Goal: Task Accomplishment & Management: Manage account settings

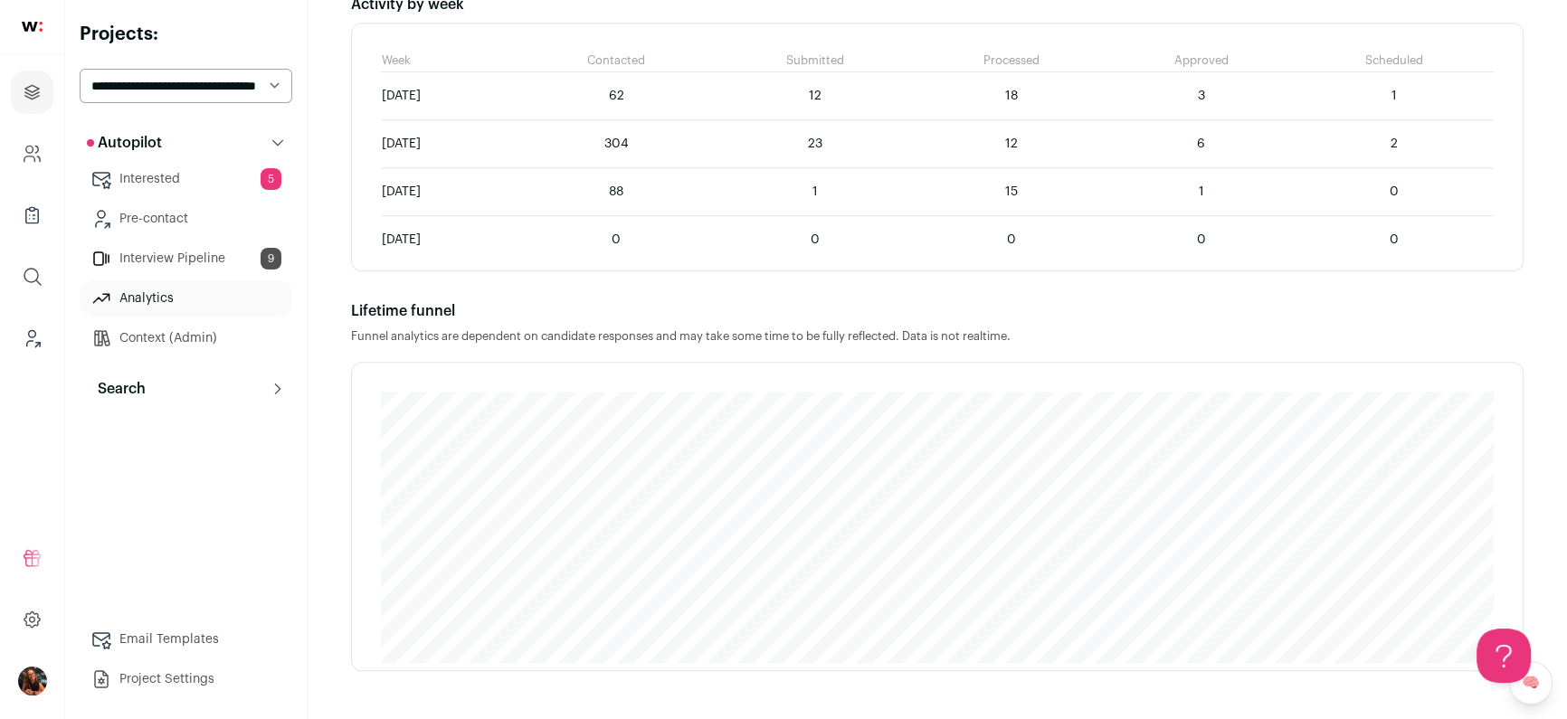
click at [29, 329] on icon "Leads (Backoffice)" at bounding box center [32, 339] width 21 height 22
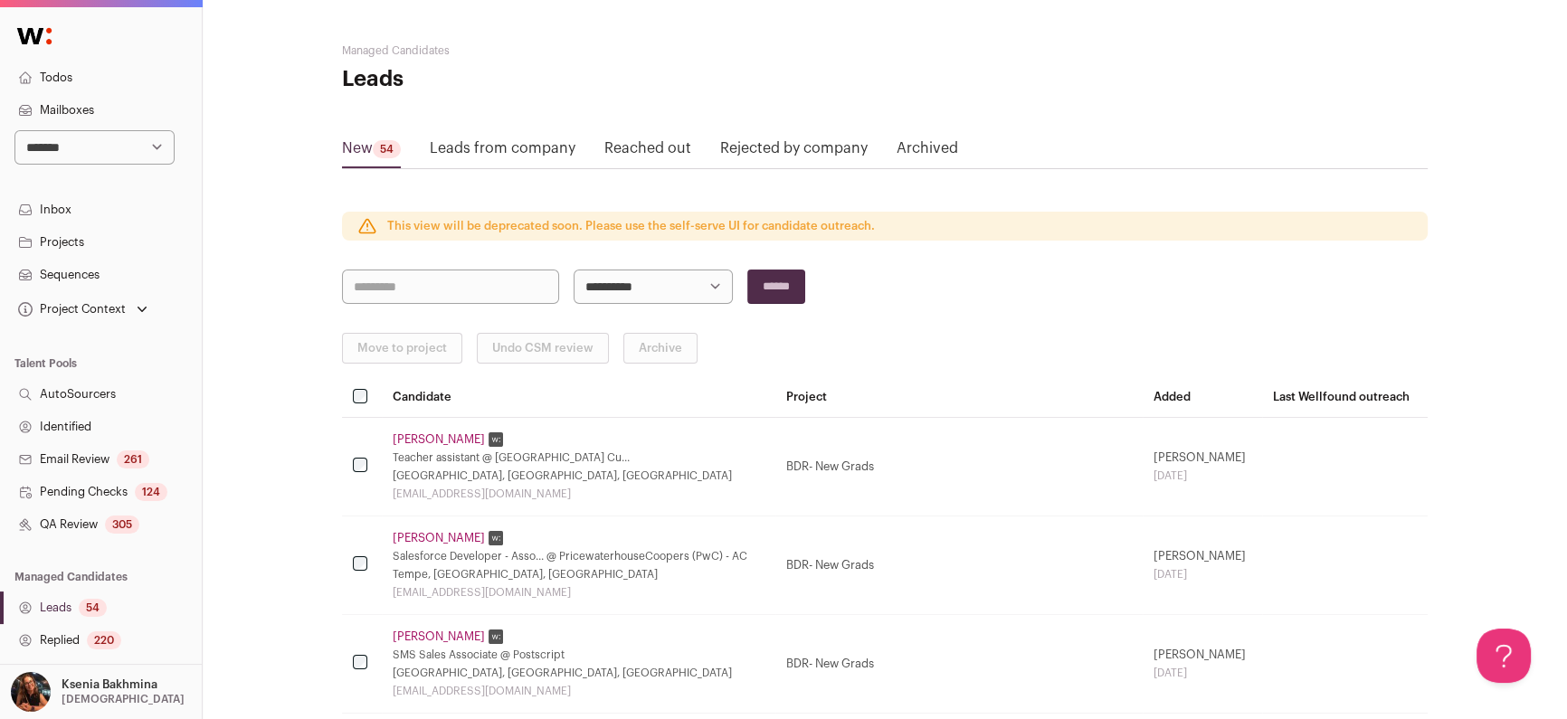
click at [95, 153] on select "**********" at bounding box center [94, 147] width 160 height 34
select select "*****"
click at [14, 130] on select "**********" at bounding box center [94, 147] width 160 height 34
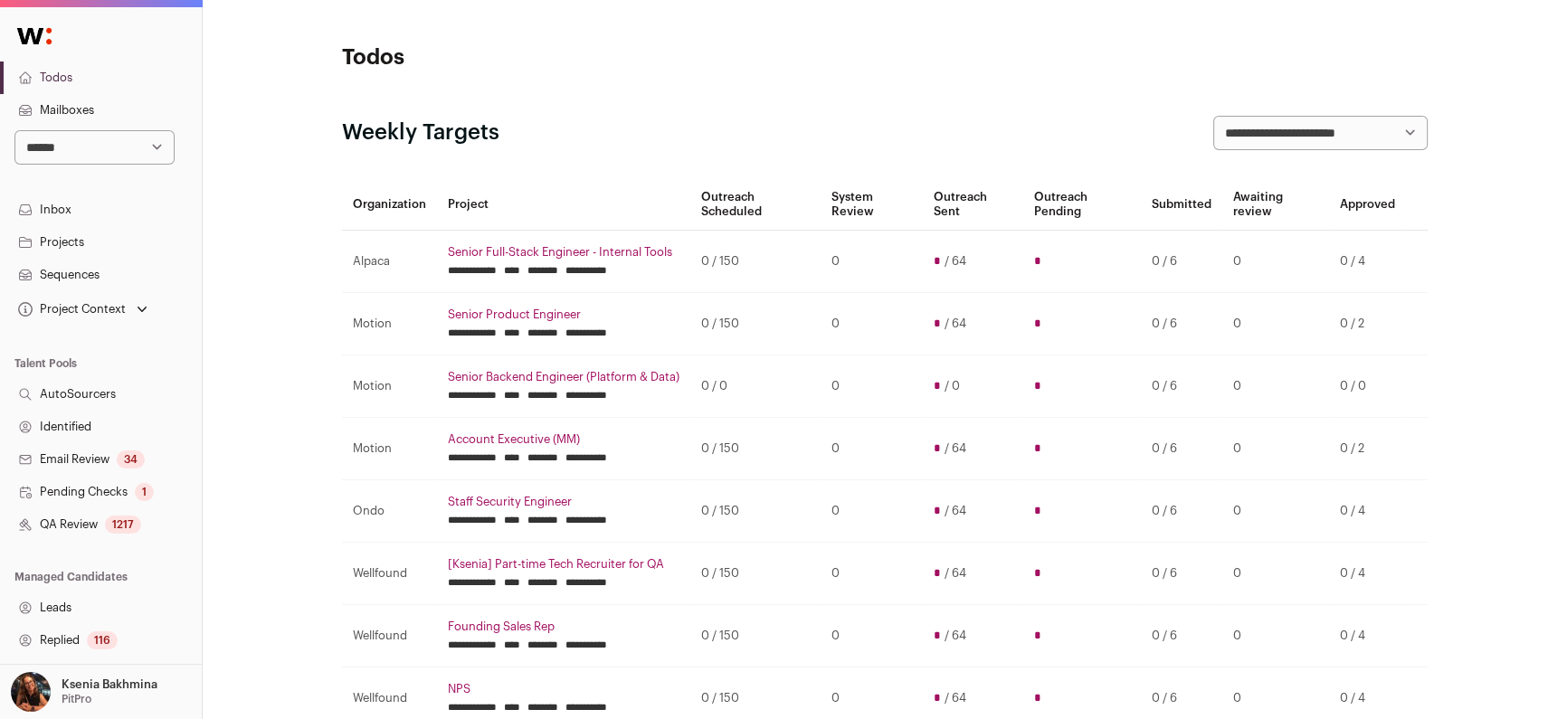
click at [60, 639] on link "Replied 116" at bounding box center [101, 640] width 202 height 33
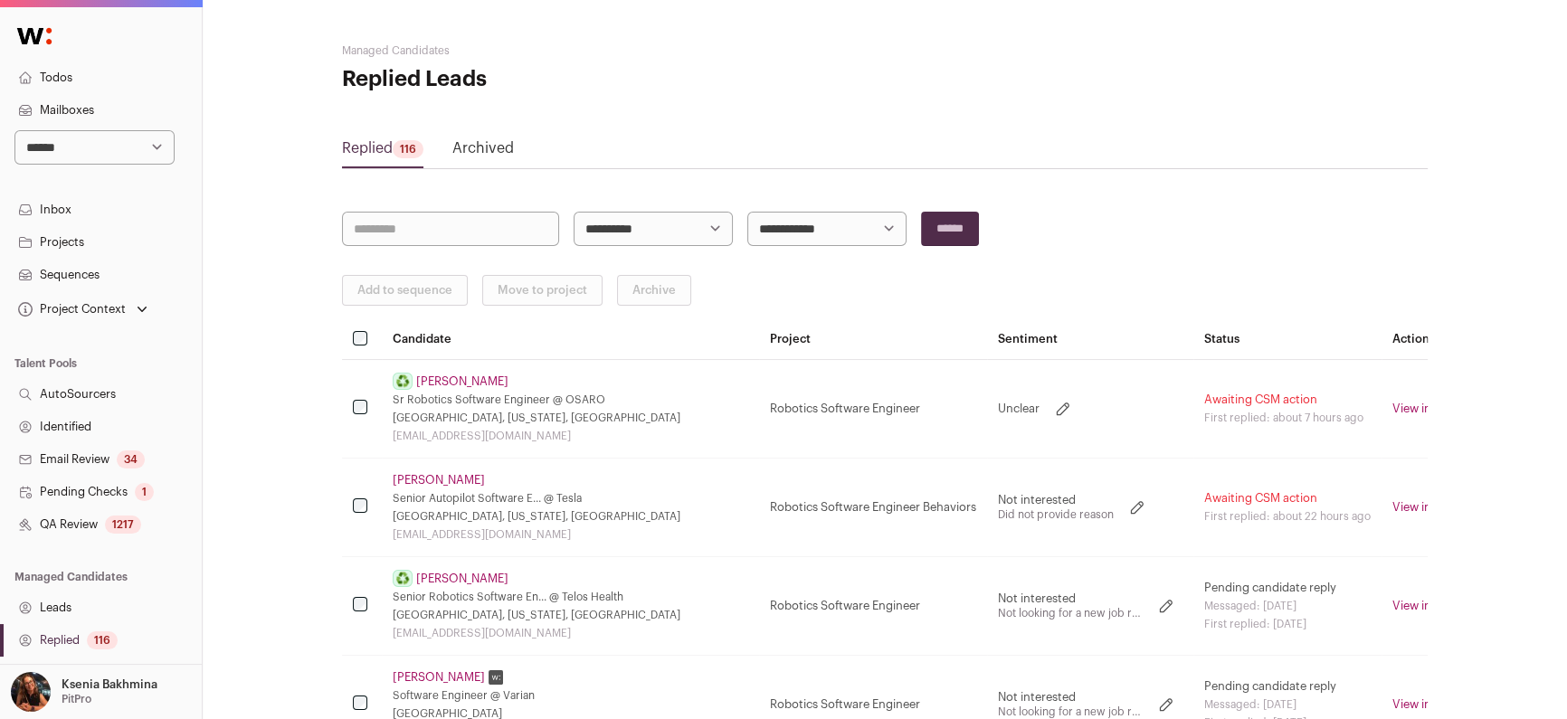
click at [482, 376] on link "[PERSON_NAME]" at bounding box center [462, 382] width 92 height 14
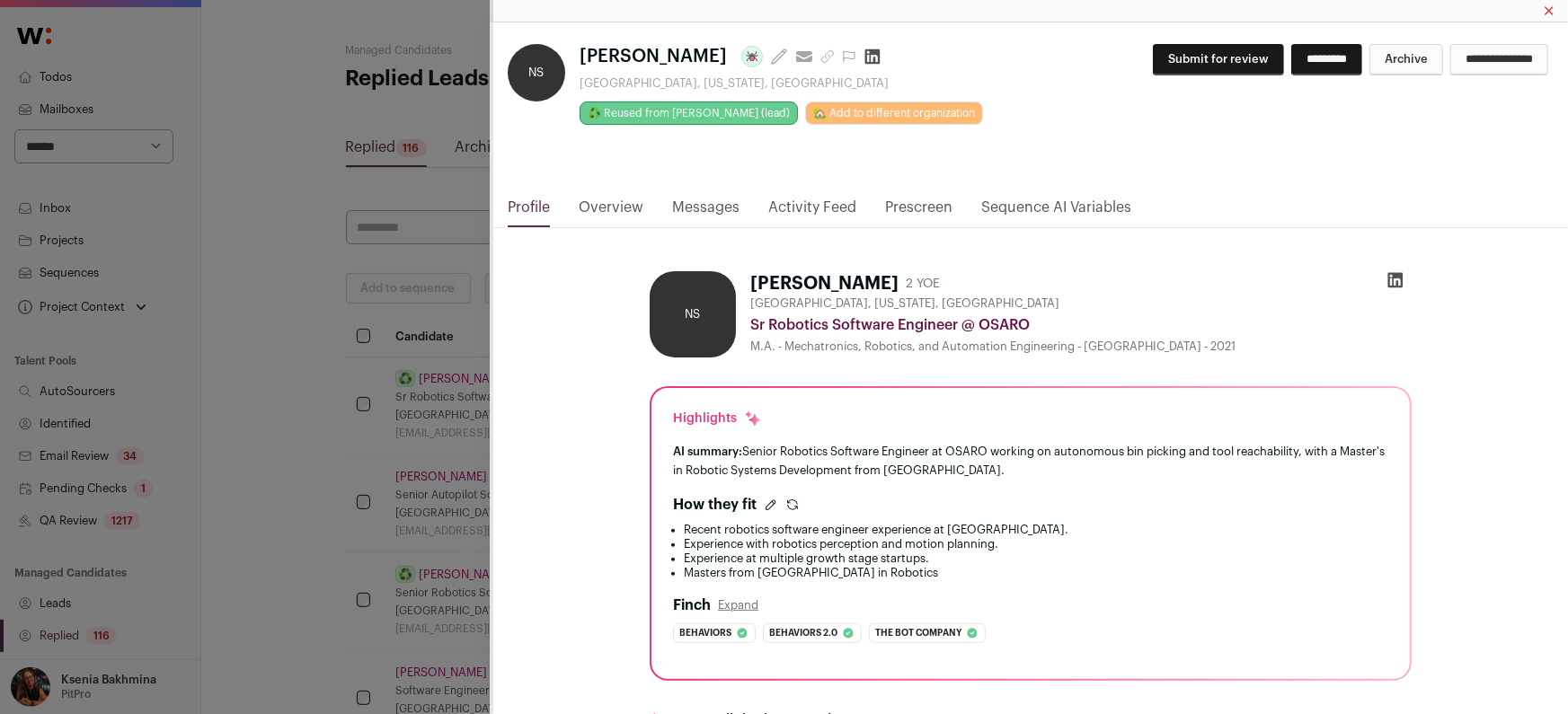
click at [107, 651] on div "NS Narendar Sriram Last update: 14 days ago View most recent conversation in Fr…" at bounding box center [784, 357] width 1568 height 714
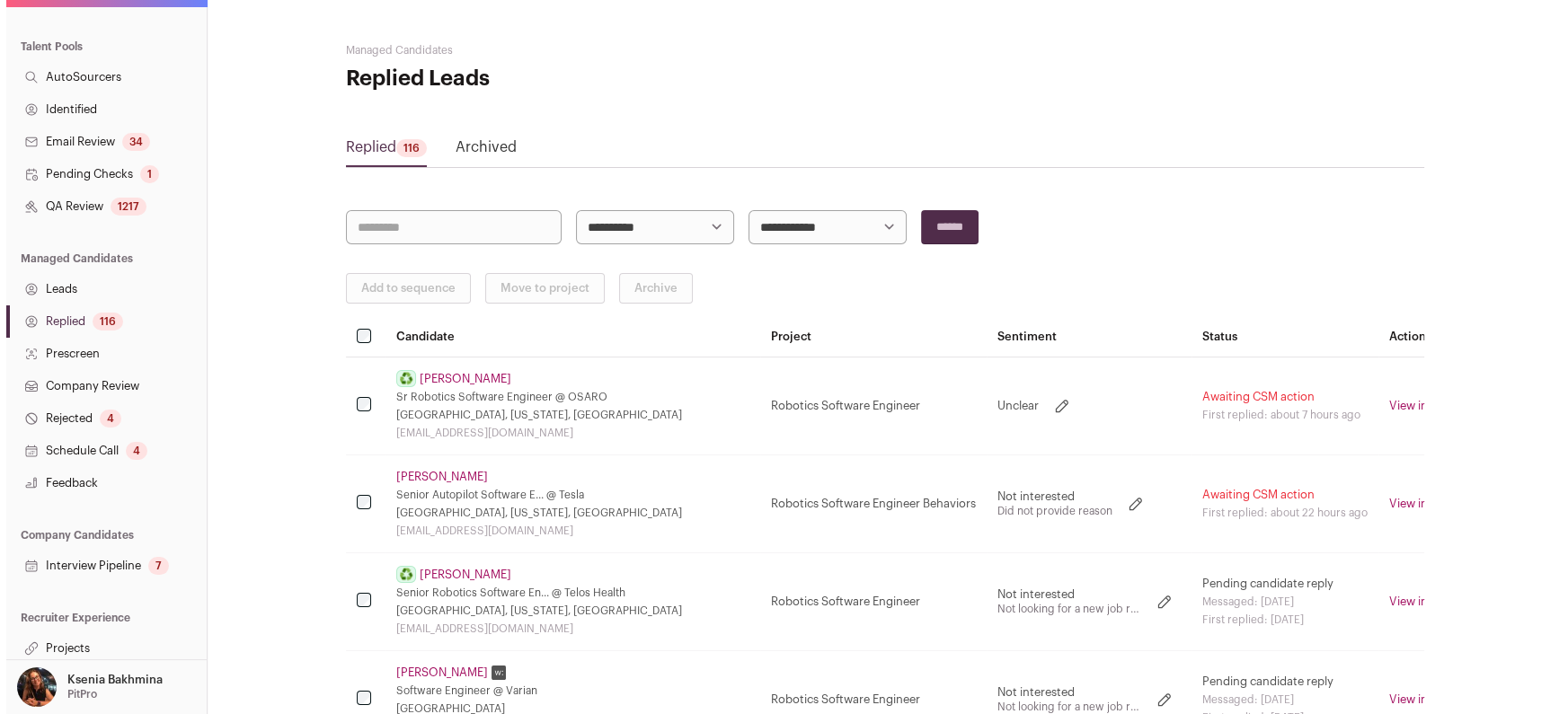
scroll to position [318, 0]
click at [87, 650] on link "Projects" at bounding box center [100, 644] width 201 height 33
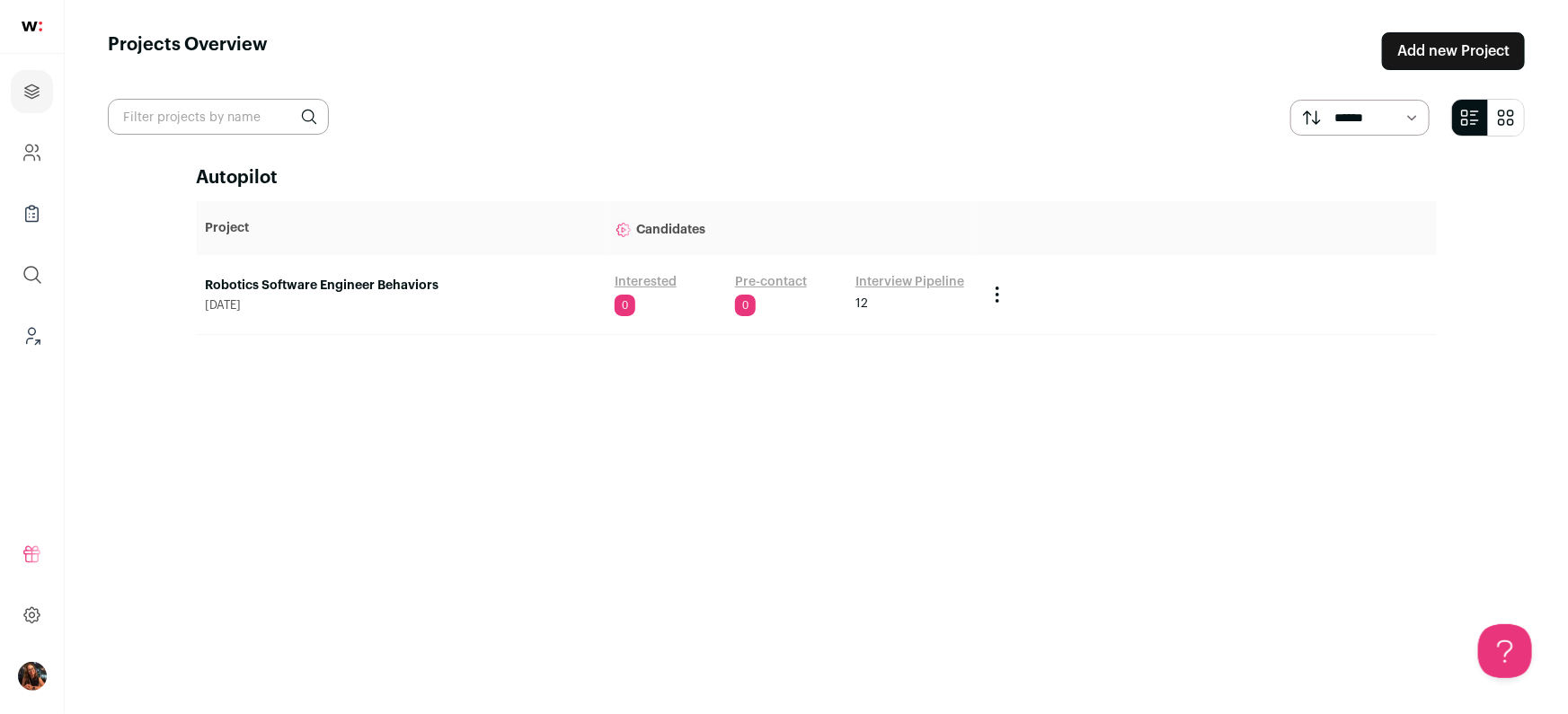
click at [416, 288] on link "Robotics Software Engineer Behaviors" at bounding box center [401, 286] width 391 height 18
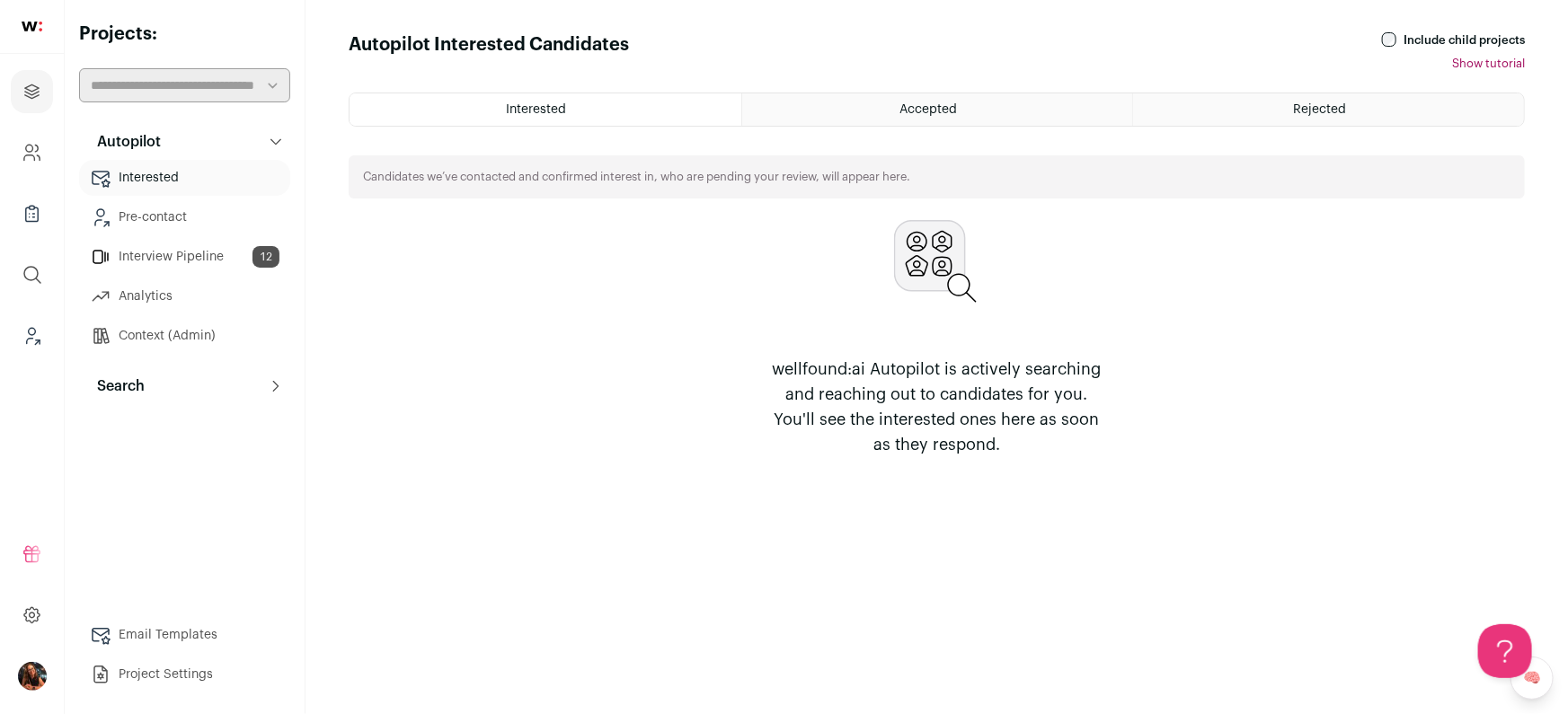
click at [159, 380] on button "Search" at bounding box center [185, 386] width 212 height 36
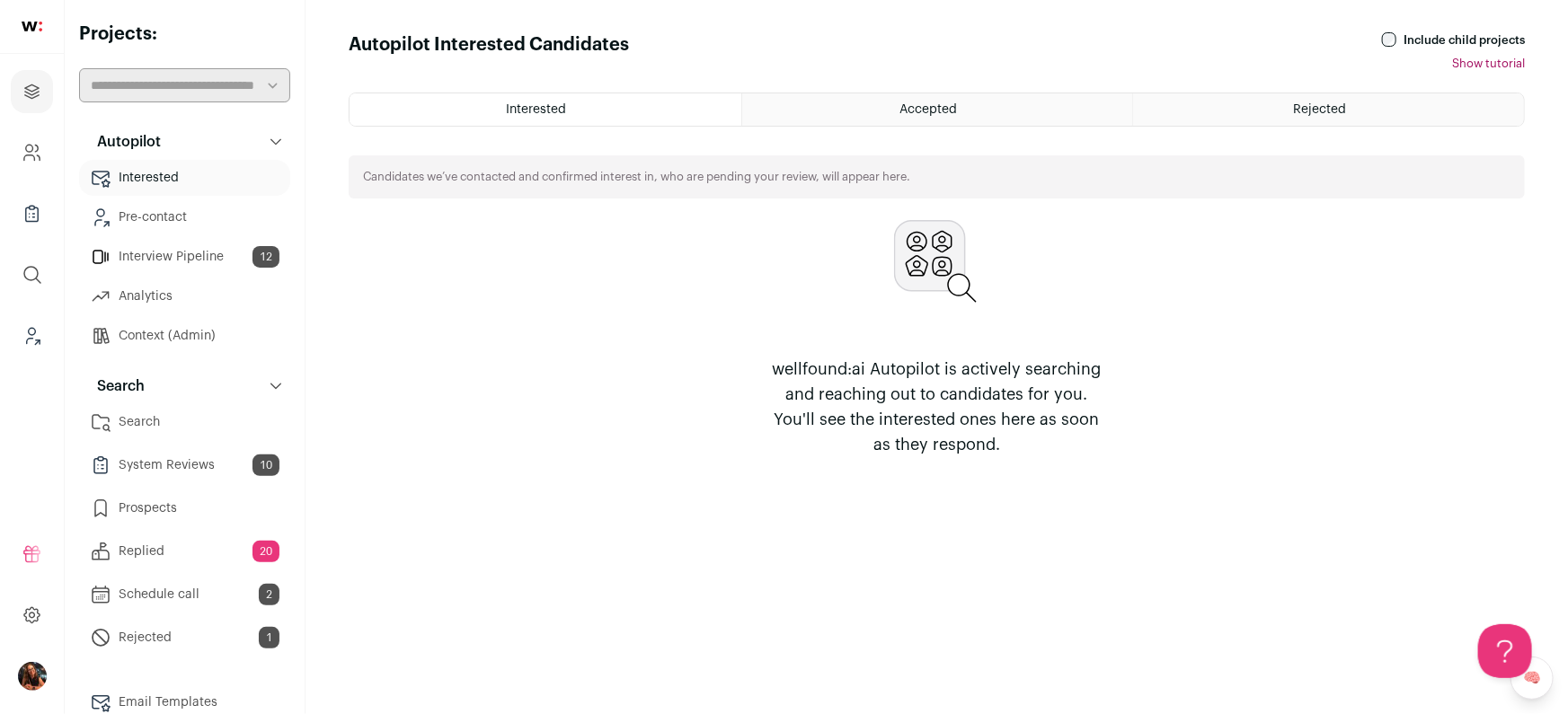
click at [216, 562] on link "Replied 20" at bounding box center [185, 552] width 212 height 36
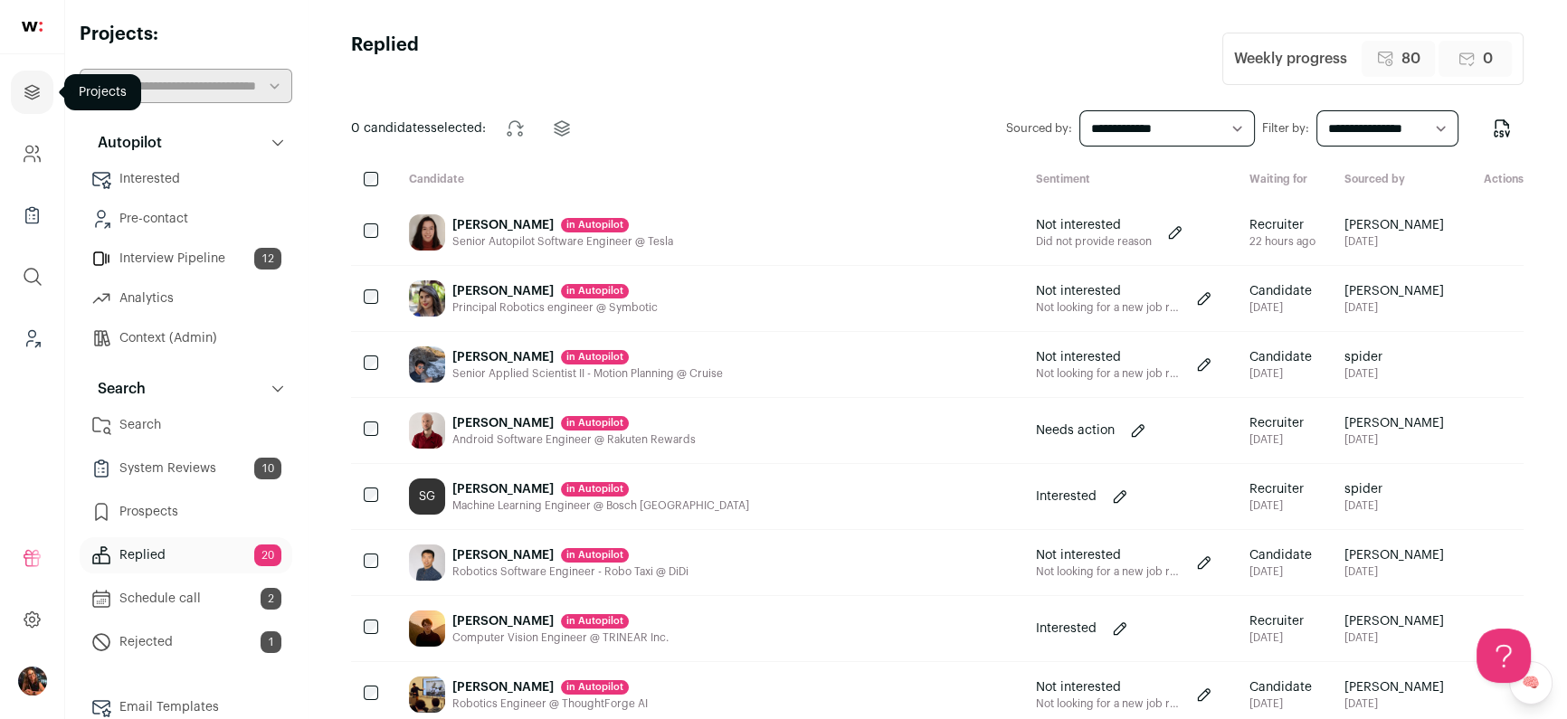
click at [37, 95] on icon "Projects" at bounding box center [32, 92] width 21 height 22
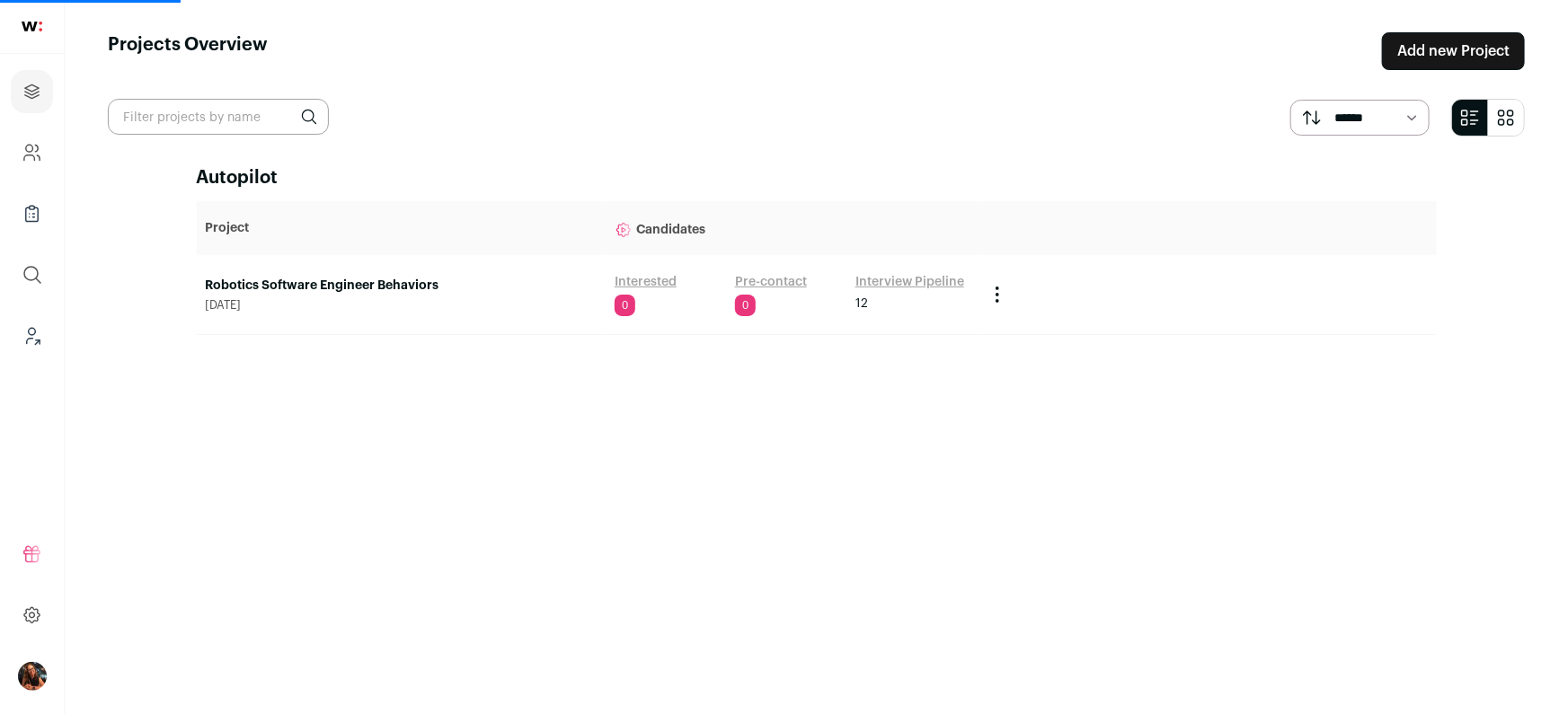
click at [337, 288] on link "Robotics Software Engineer Behaviors" at bounding box center [401, 286] width 391 height 18
click at [317, 285] on link "Robotics Software Engineer Behaviors" at bounding box center [401, 286] width 391 height 18
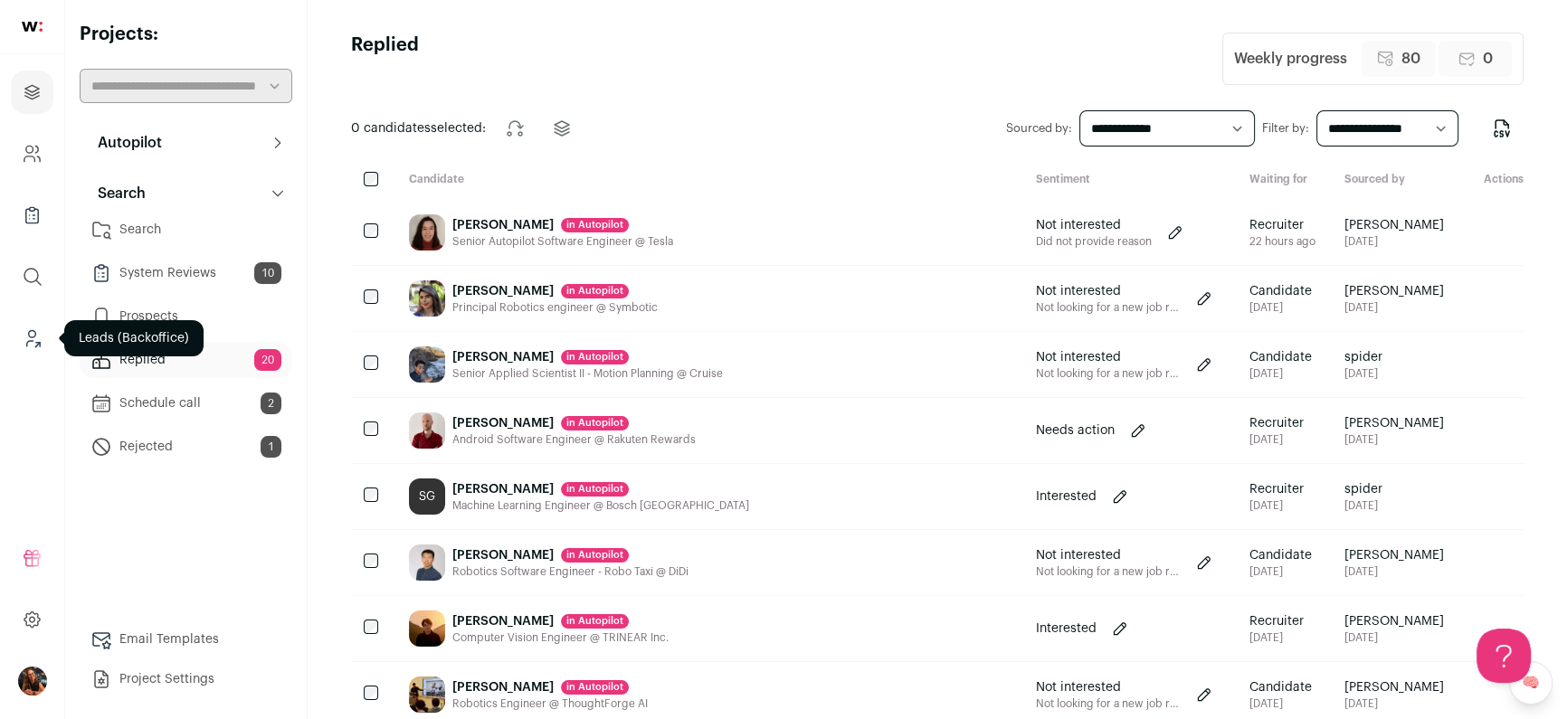
click at [33, 341] on icon "Leads (Backoffice)" at bounding box center [30, 343] width 6 height 5
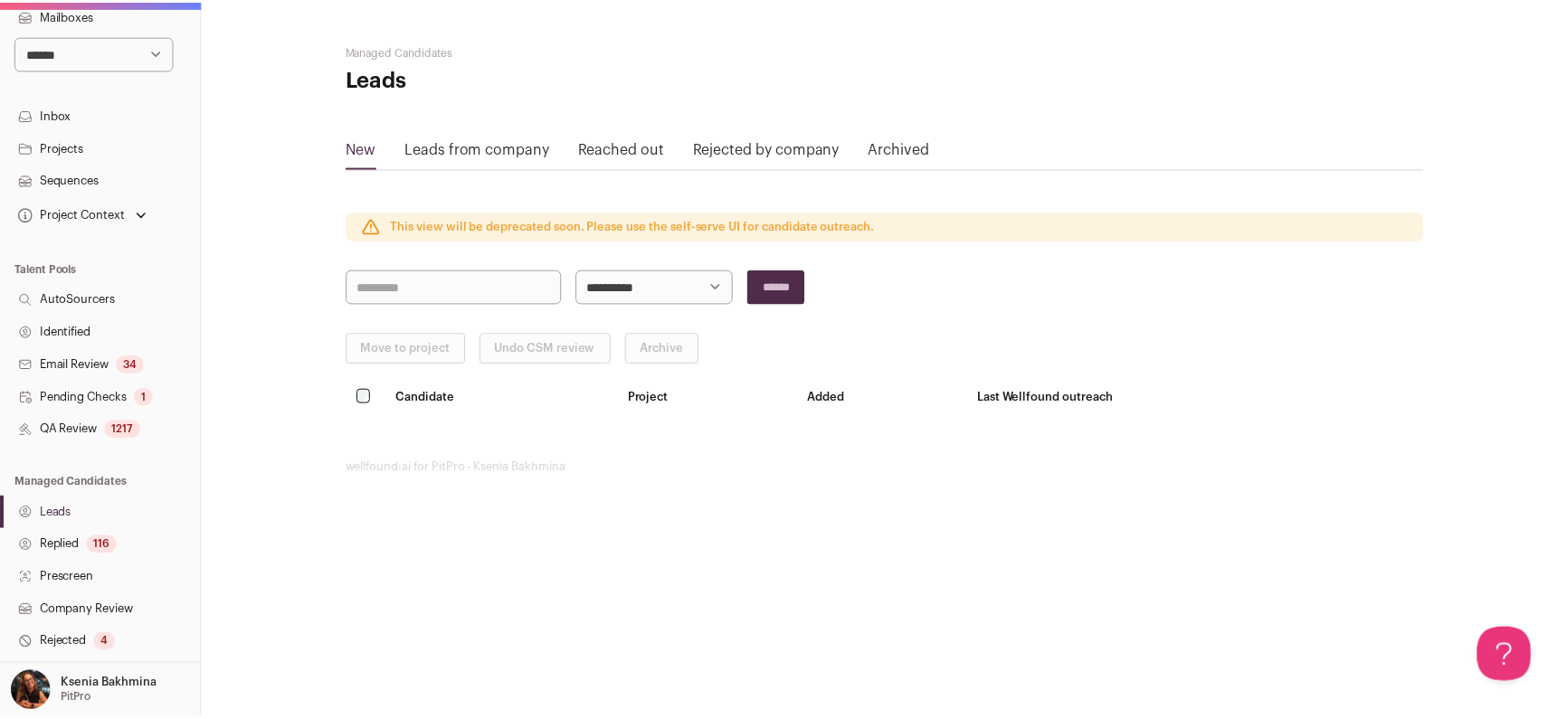
scroll to position [154, 0]
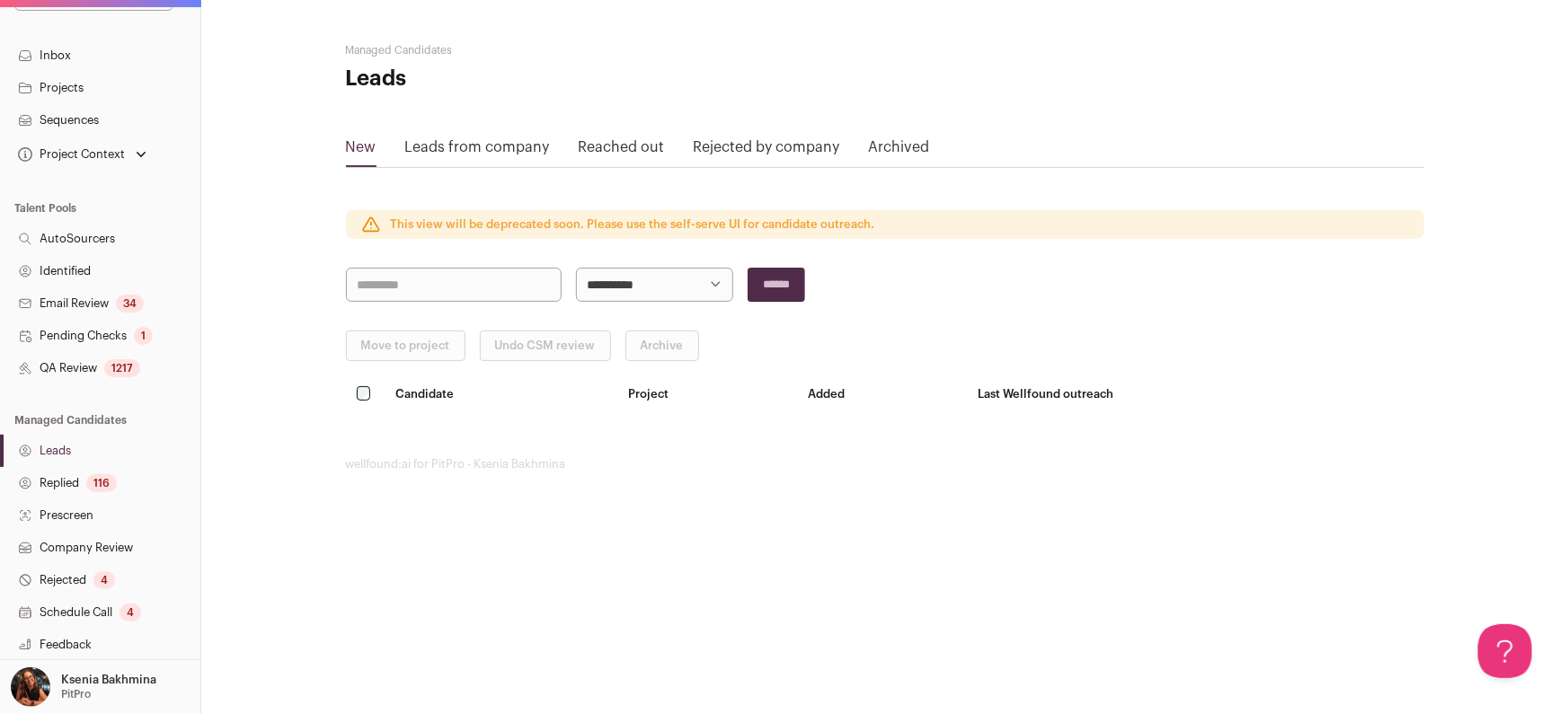
click at [72, 482] on link "Replied 116" at bounding box center [100, 484] width 201 height 33
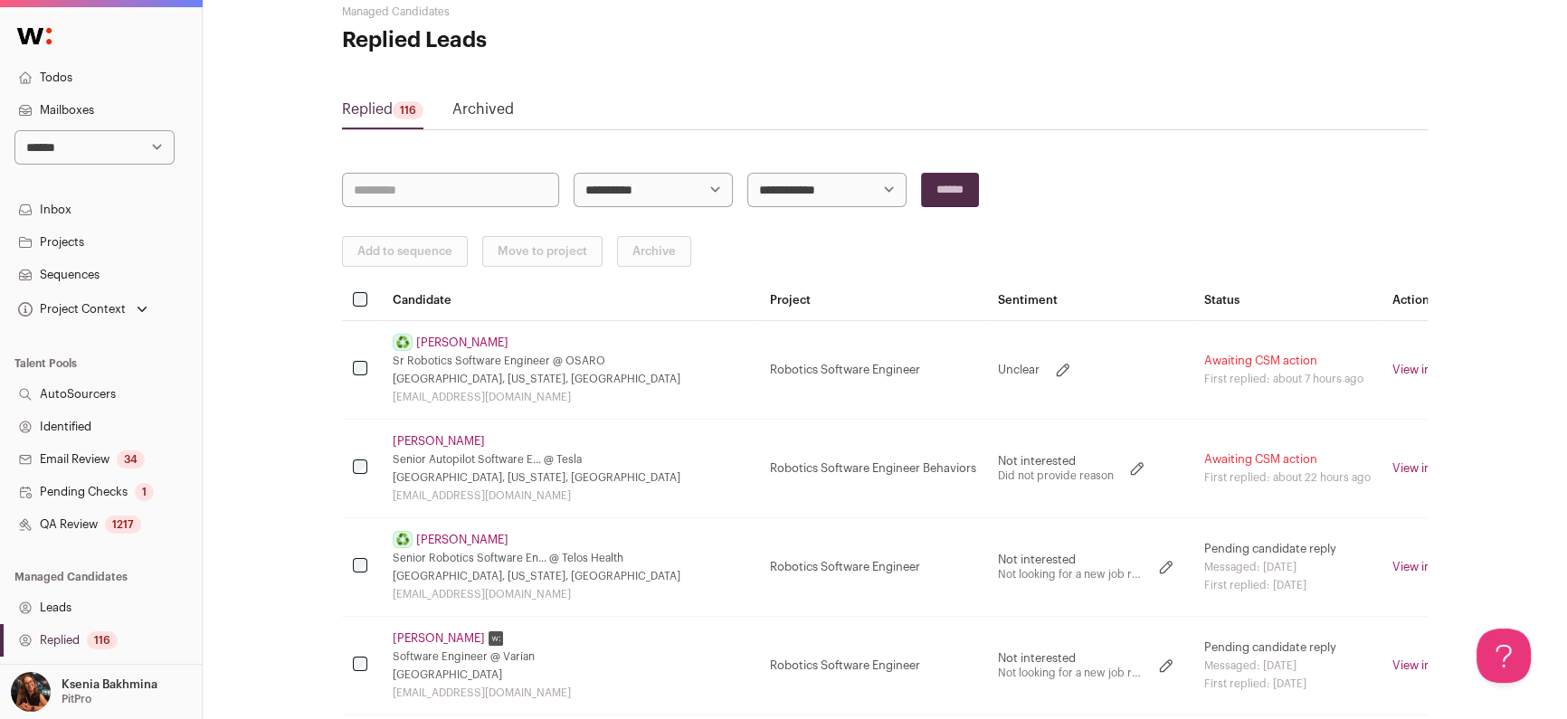
scroll to position [320, 0]
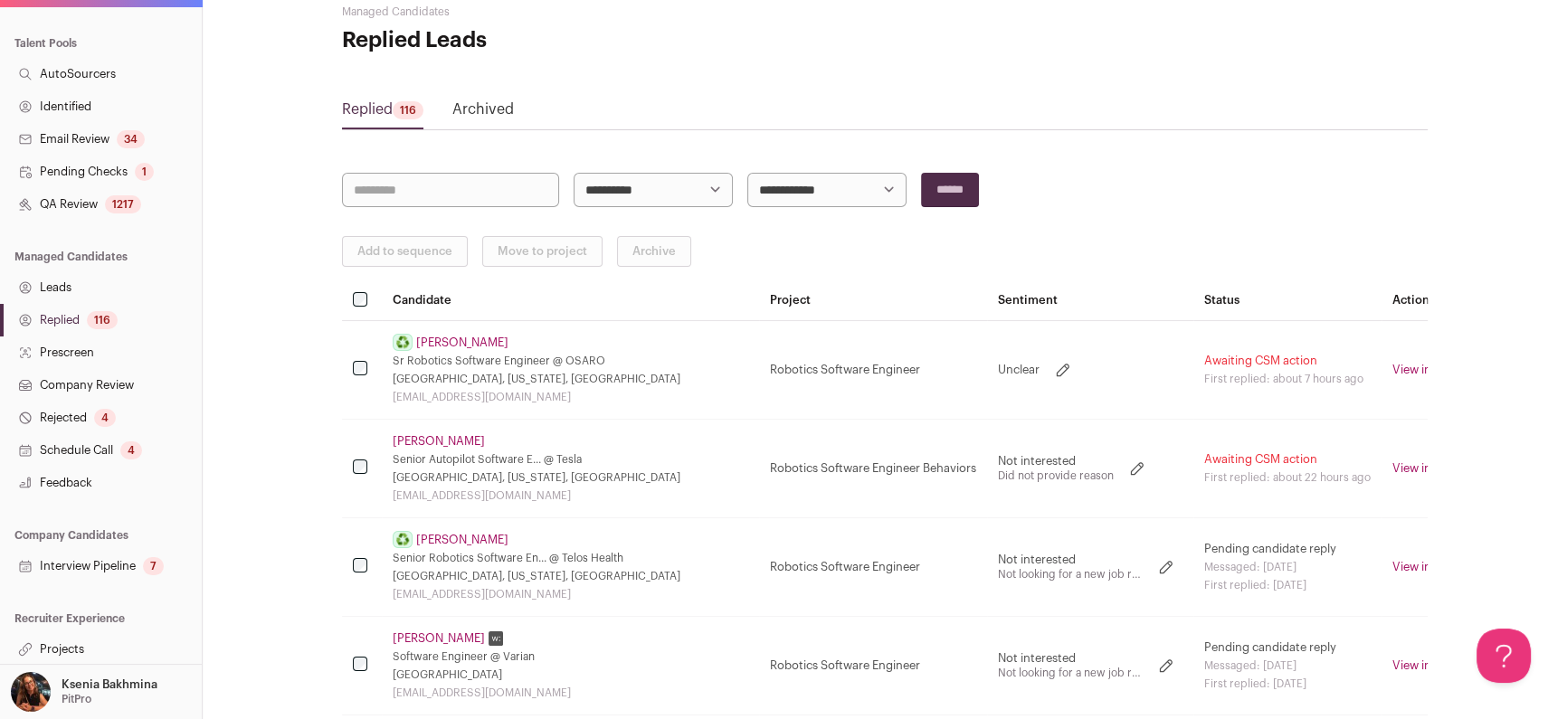
click at [79, 644] on link "Projects" at bounding box center [101, 649] width 202 height 33
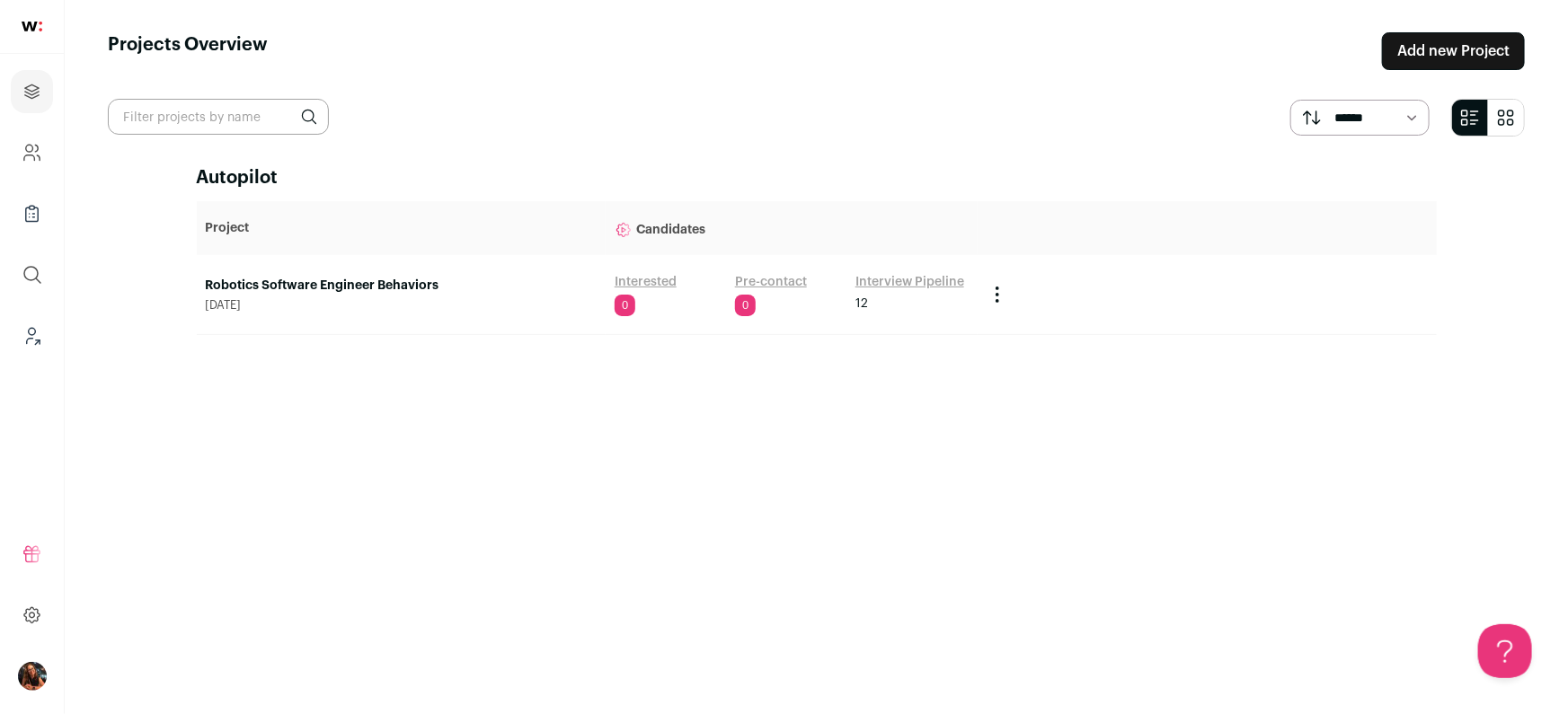
click at [343, 279] on link "Robotics Software Engineer Behaviors" at bounding box center [401, 286] width 391 height 18
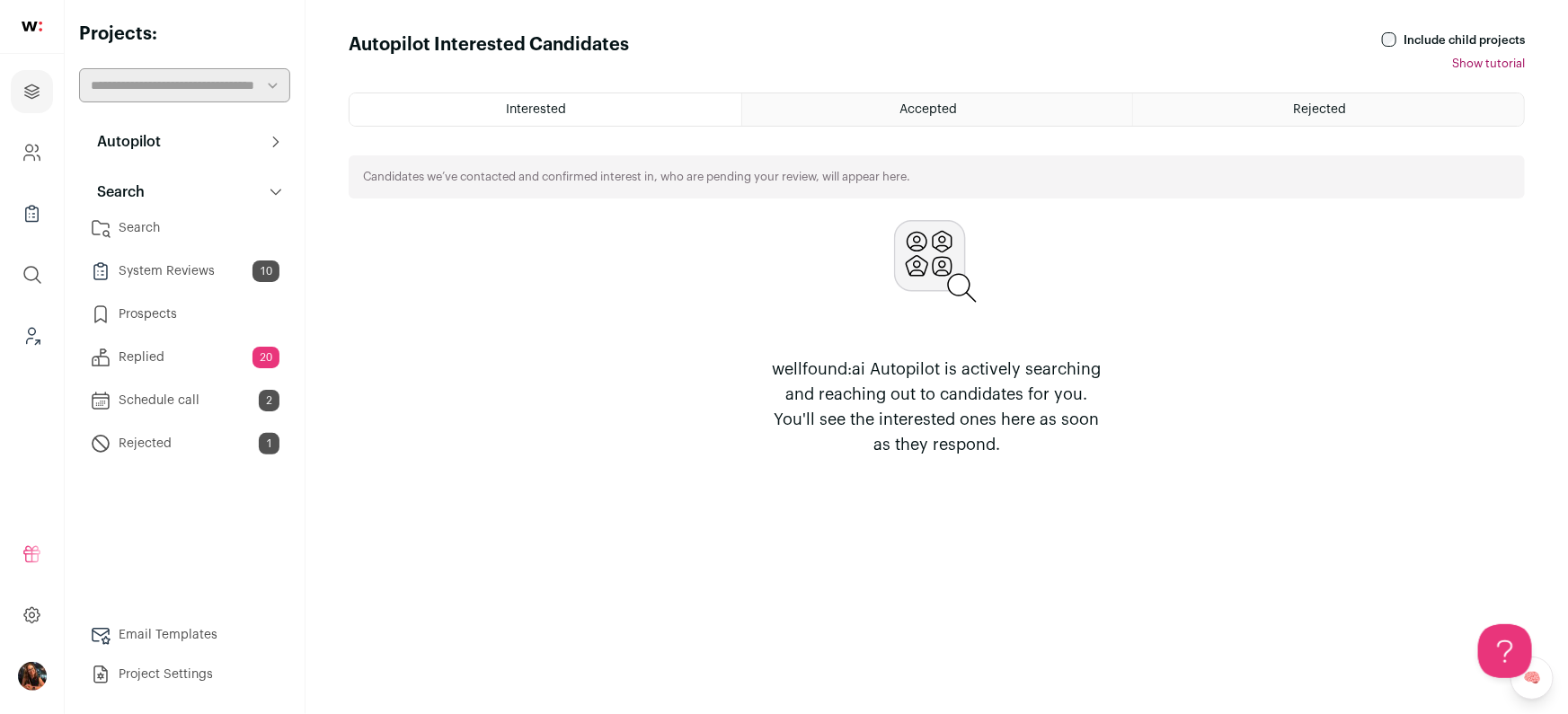
click at [143, 449] on link "Rejected 1" at bounding box center [185, 444] width 212 height 36
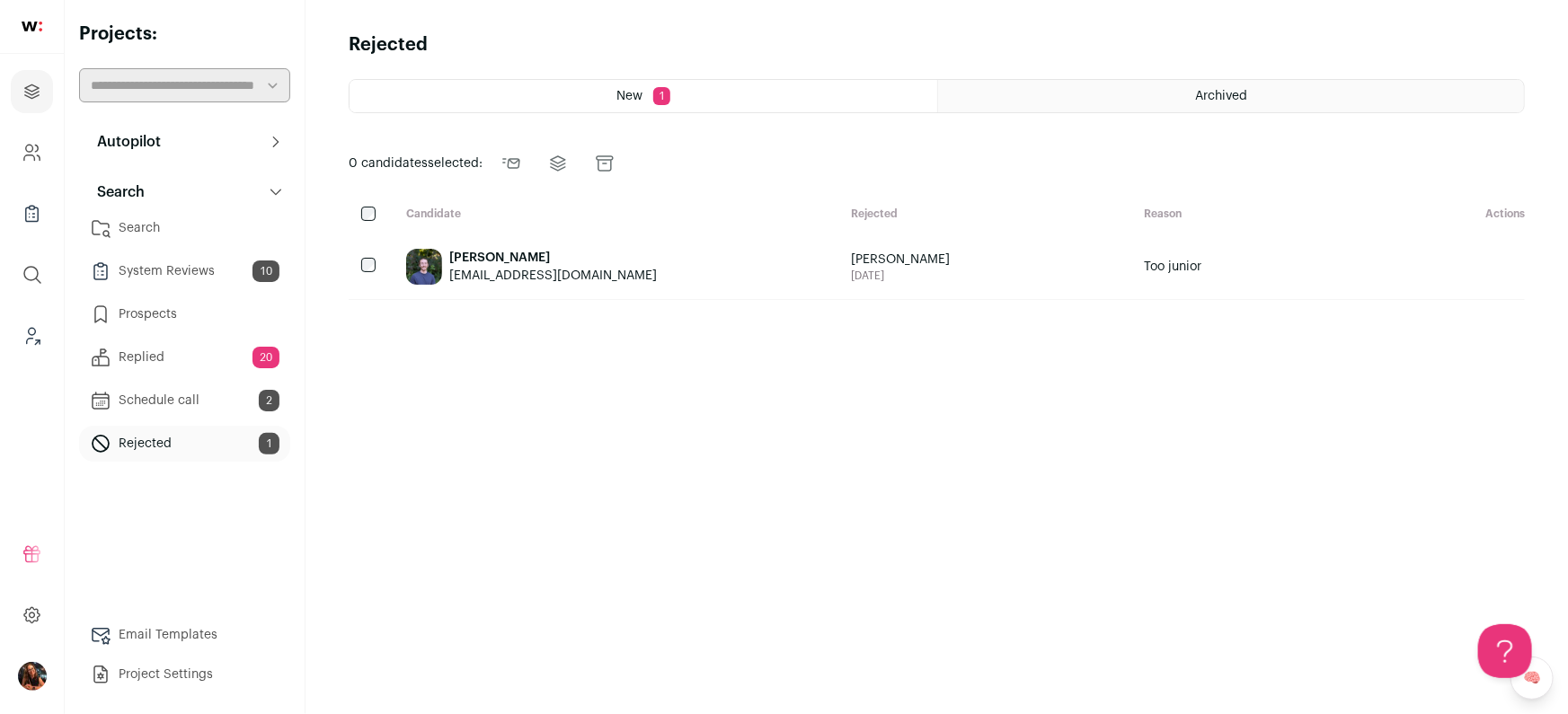
click at [142, 348] on html "Projects Company and ATS Settings Company Lists (Experimental) Global Search Le…" at bounding box center [784, 357] width 1568 height 714
click at [177, 349] on link "Replied 20" at bounding box center [185, 357] width 212 height 36
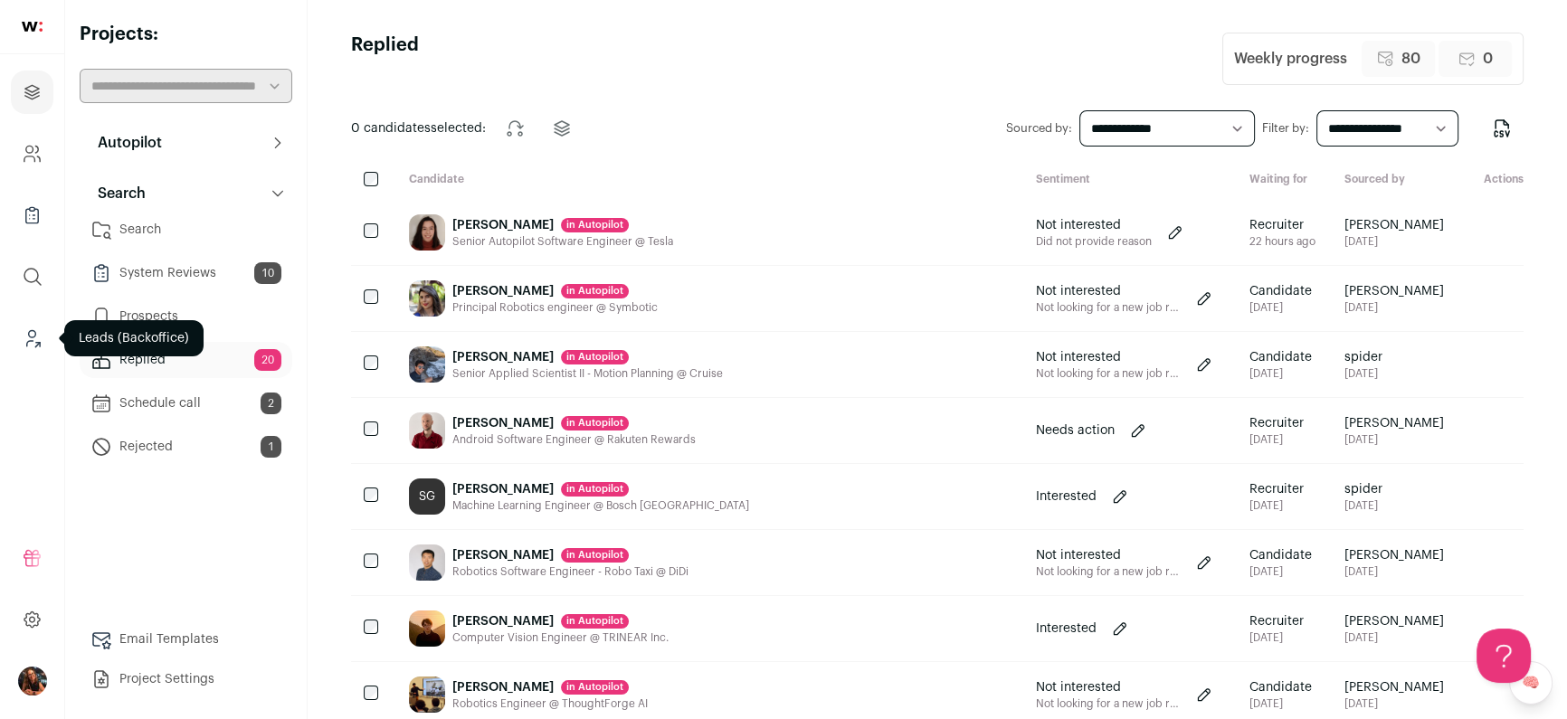
click at [30, 334] on icon "Leads (Backoffice)" at bounding box center [32, 339] width 21 height 22
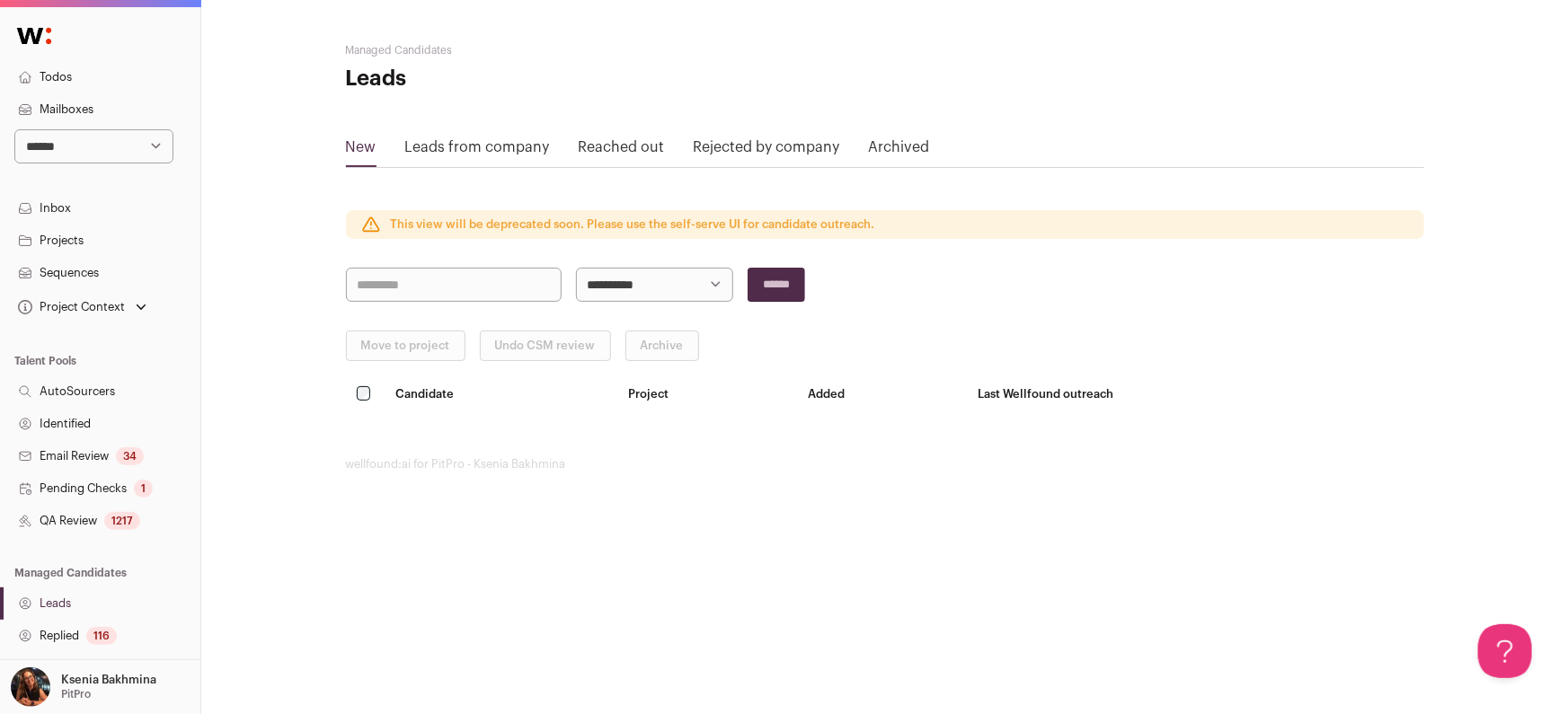
click at [76, 626] on link "Replied 116" at bounding box center [100, 636] width 201 height 33
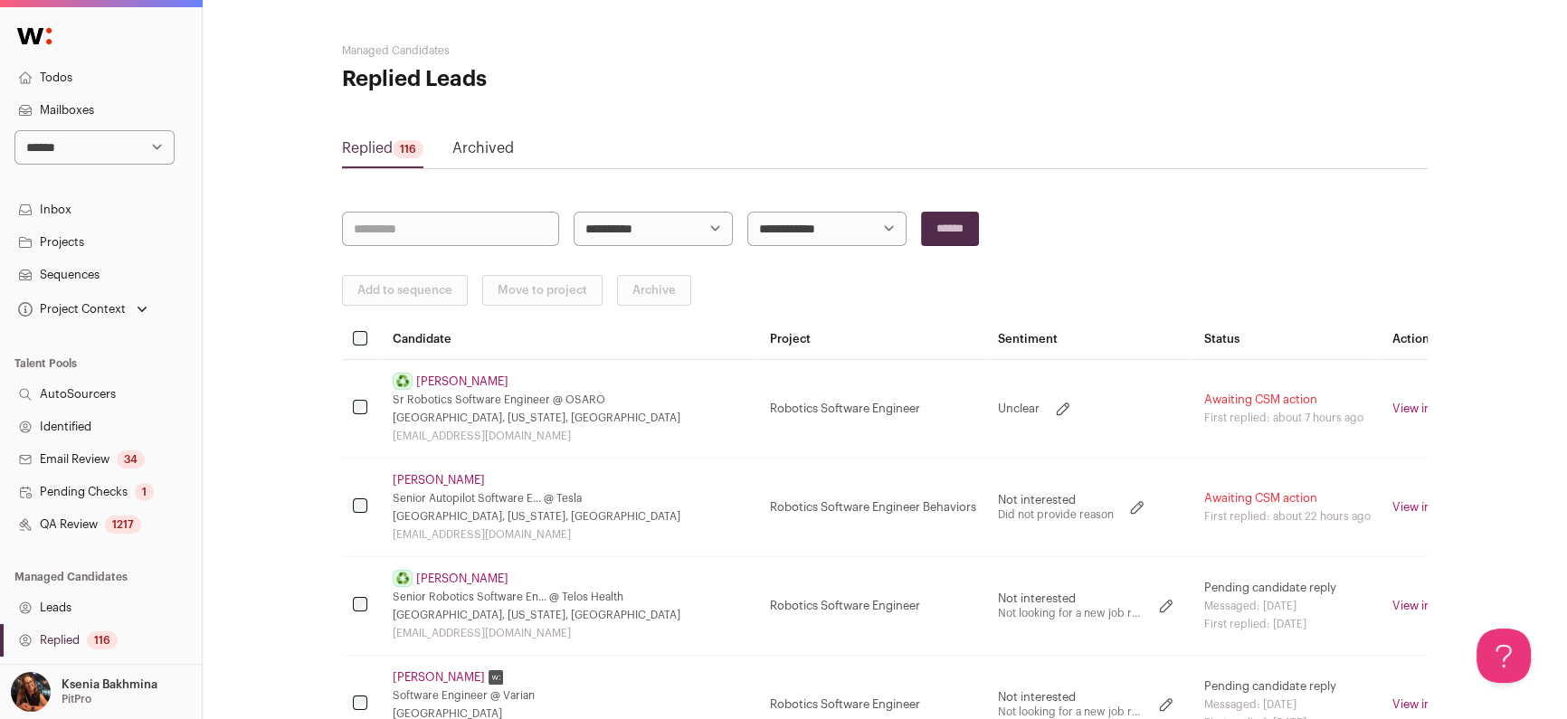
click at [471, 382] on link "Narendar Sriram" at bounding box center [462, 382] width 92 height 14
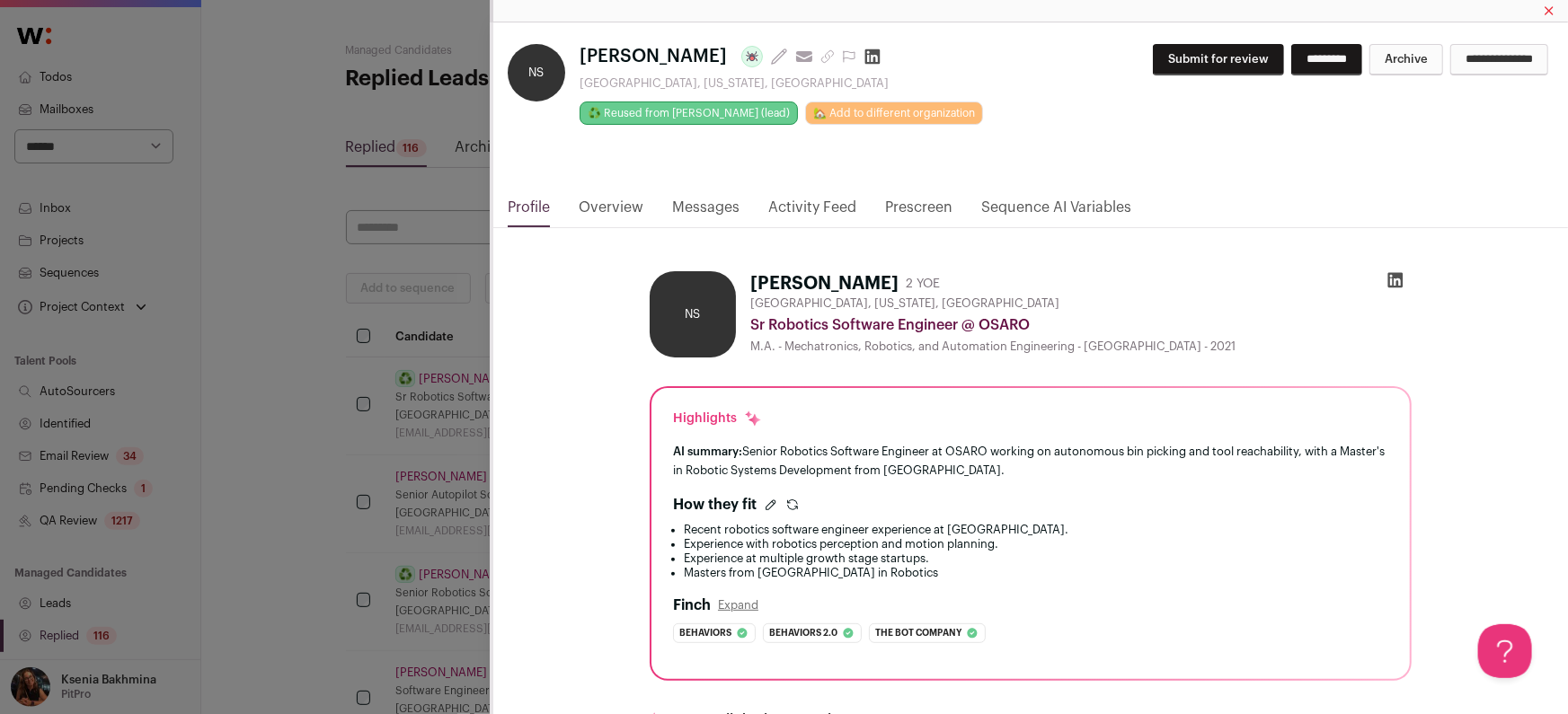
click at [820, 55] on icon "Close modal via background" at bounding box center [827, 57] width 14 height 14
click at [412, 253] on div "NS Narendar Sriram Last update: 14 days ago View most recent conversation in Fr…" at bounding box center [784, 357] width 1568 height 714
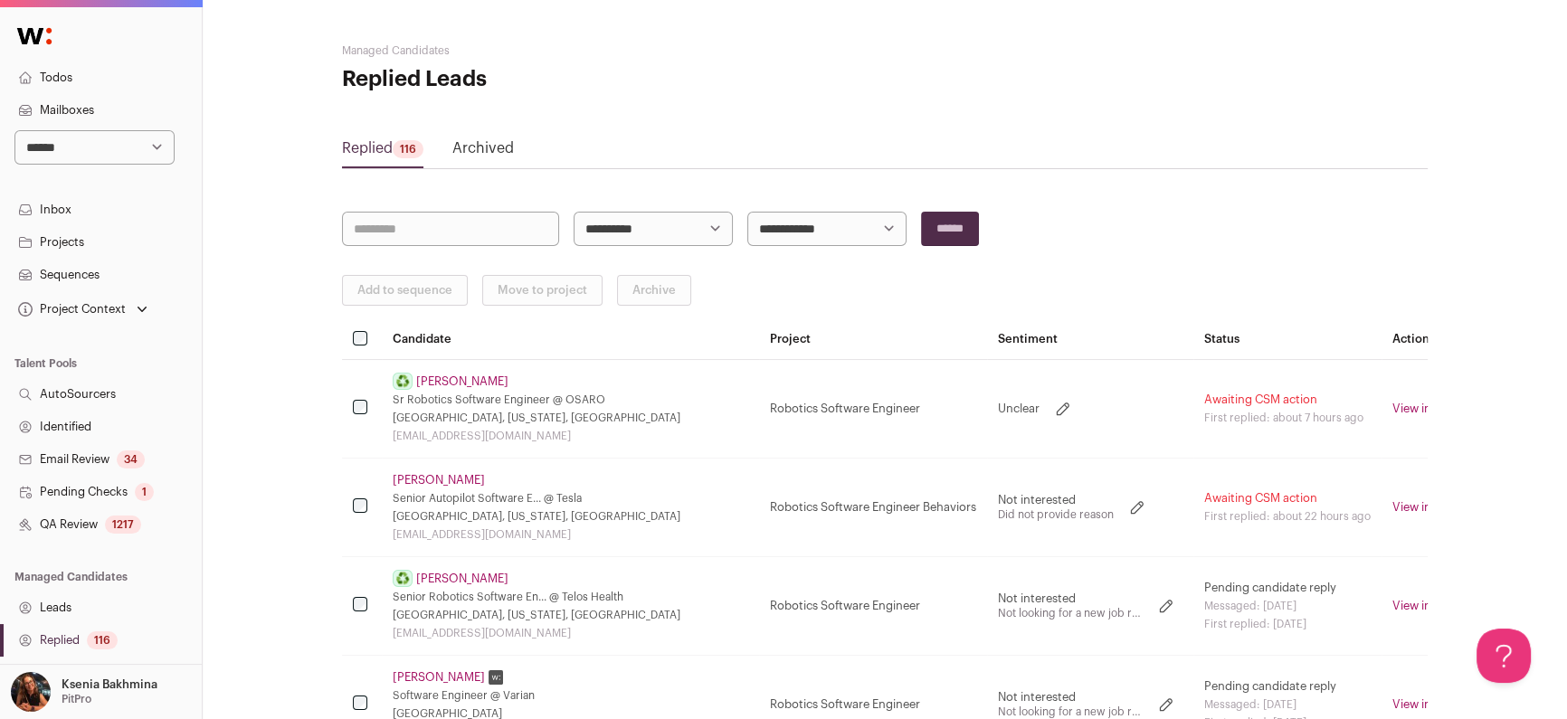
click at [422, 576] on link "Alan Lai" at bounding box center [462, 579] width 92 height 14
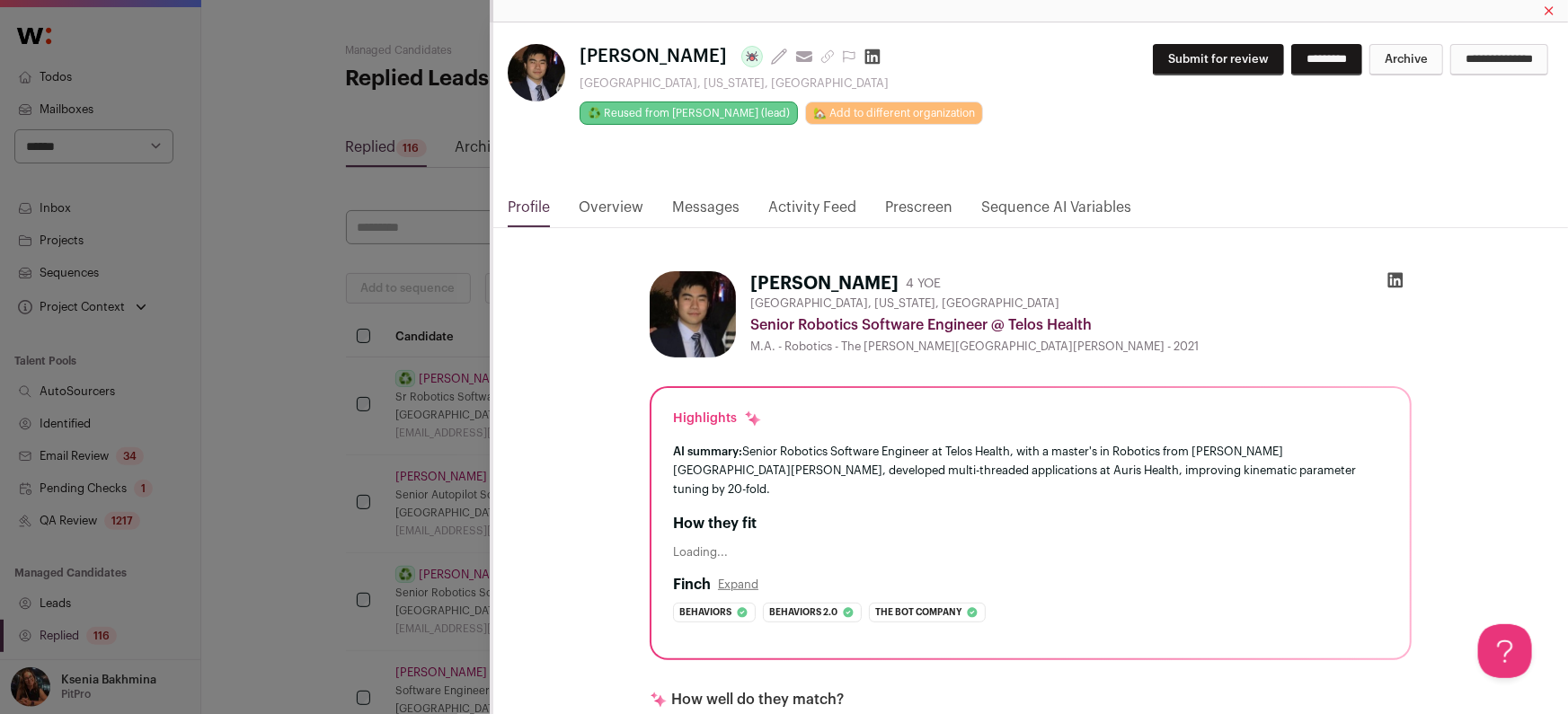
click at [799, 208] on link "Activity Feed" at bounding box center [812, 212] width 88 height 31
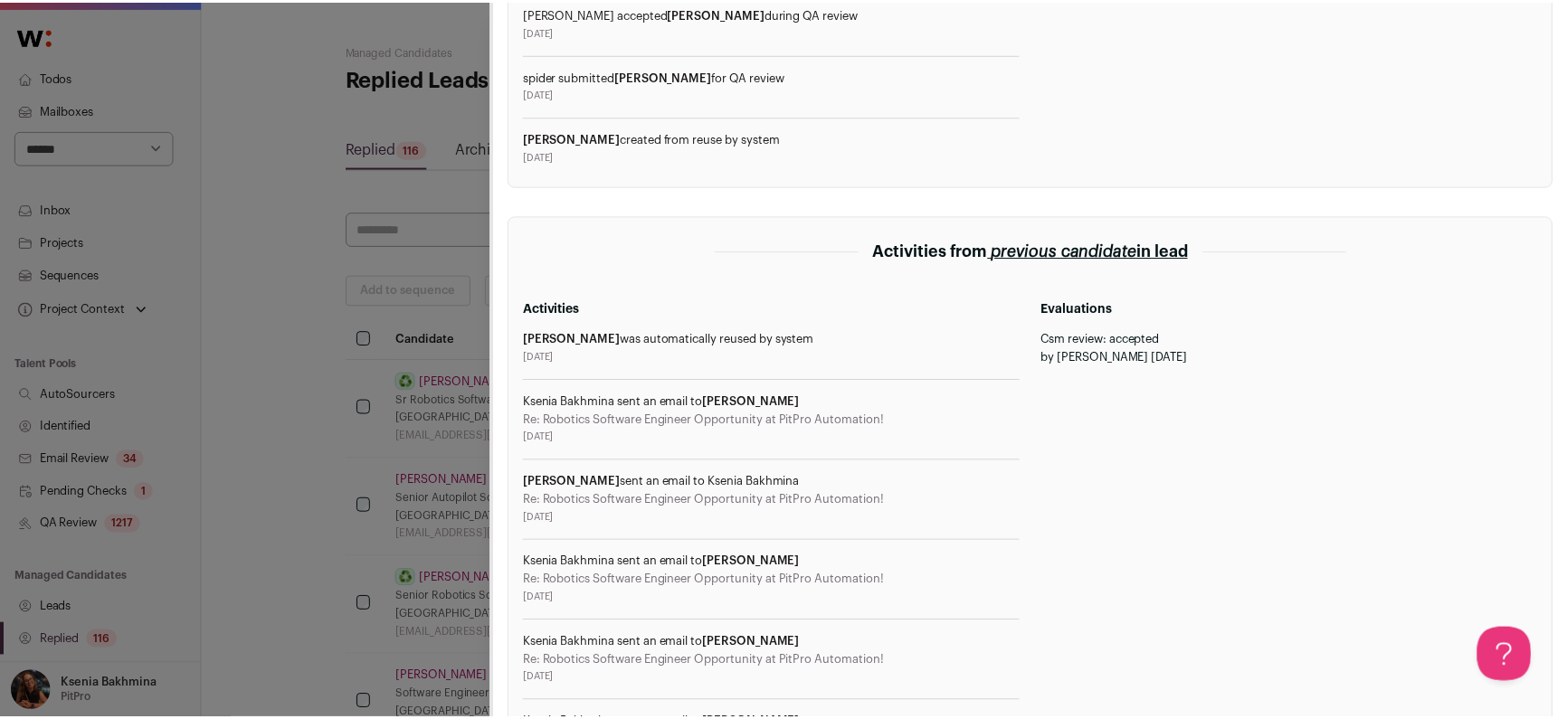
scroll to position [868, 0]
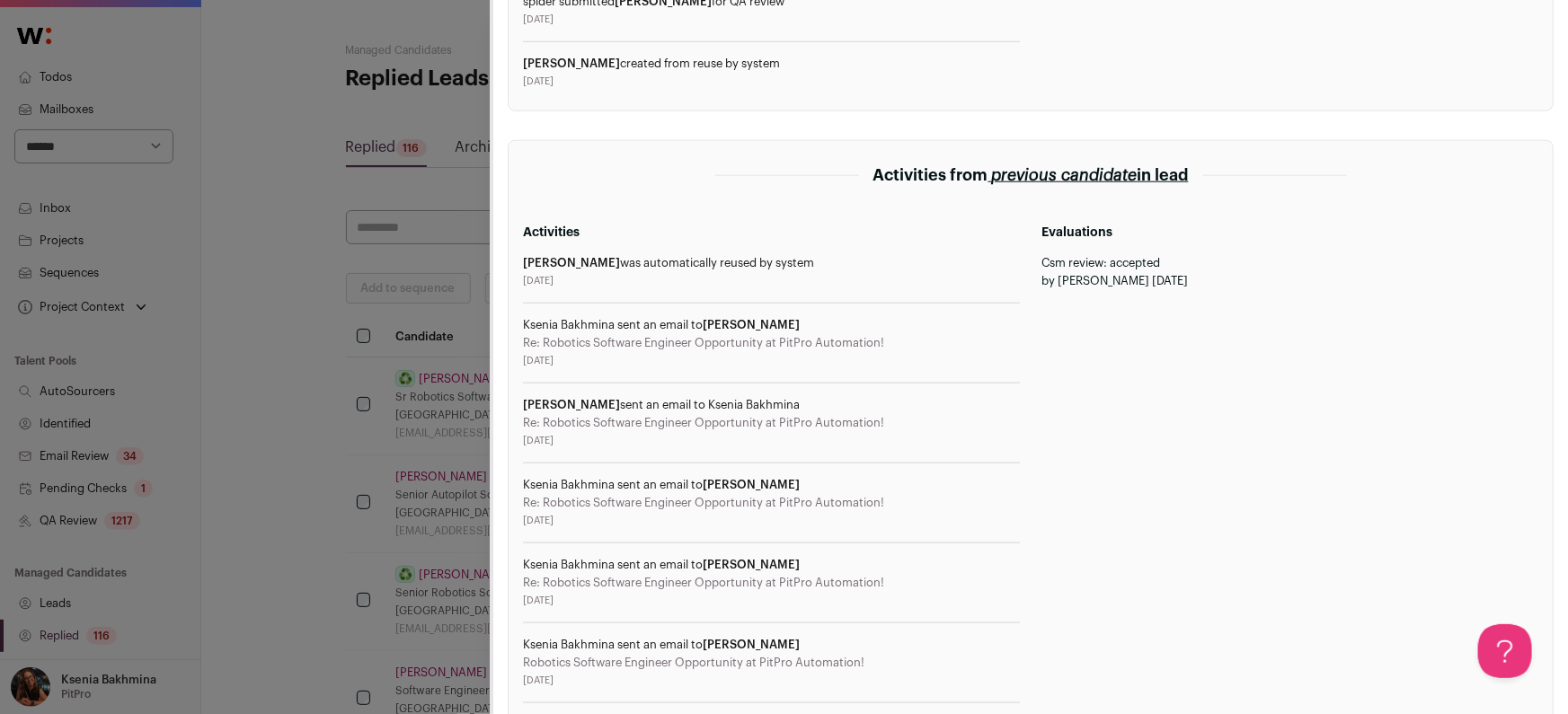
click at [375, 303] on div "**********" at bounding box center [784, 357] width 1568 height 714
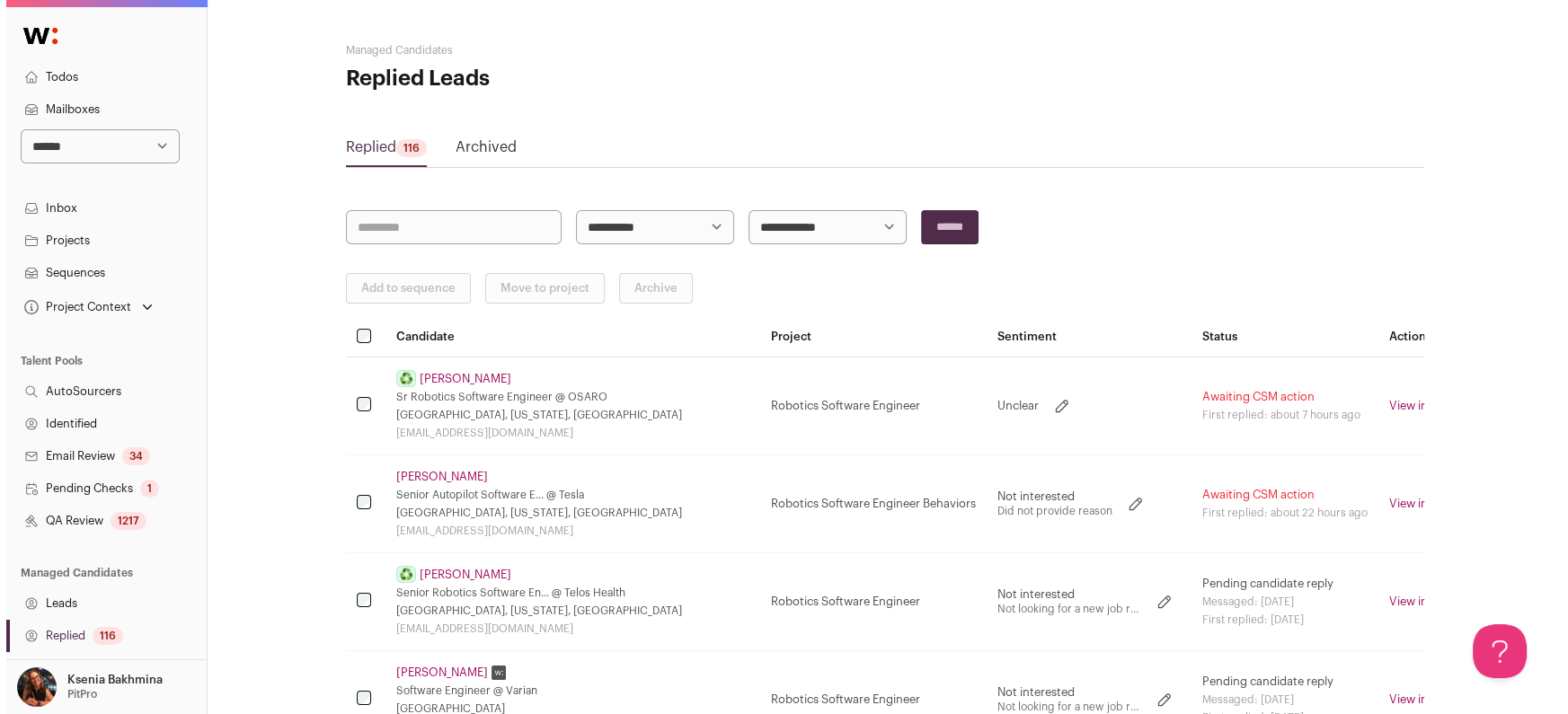
scroll to position [147, 0]
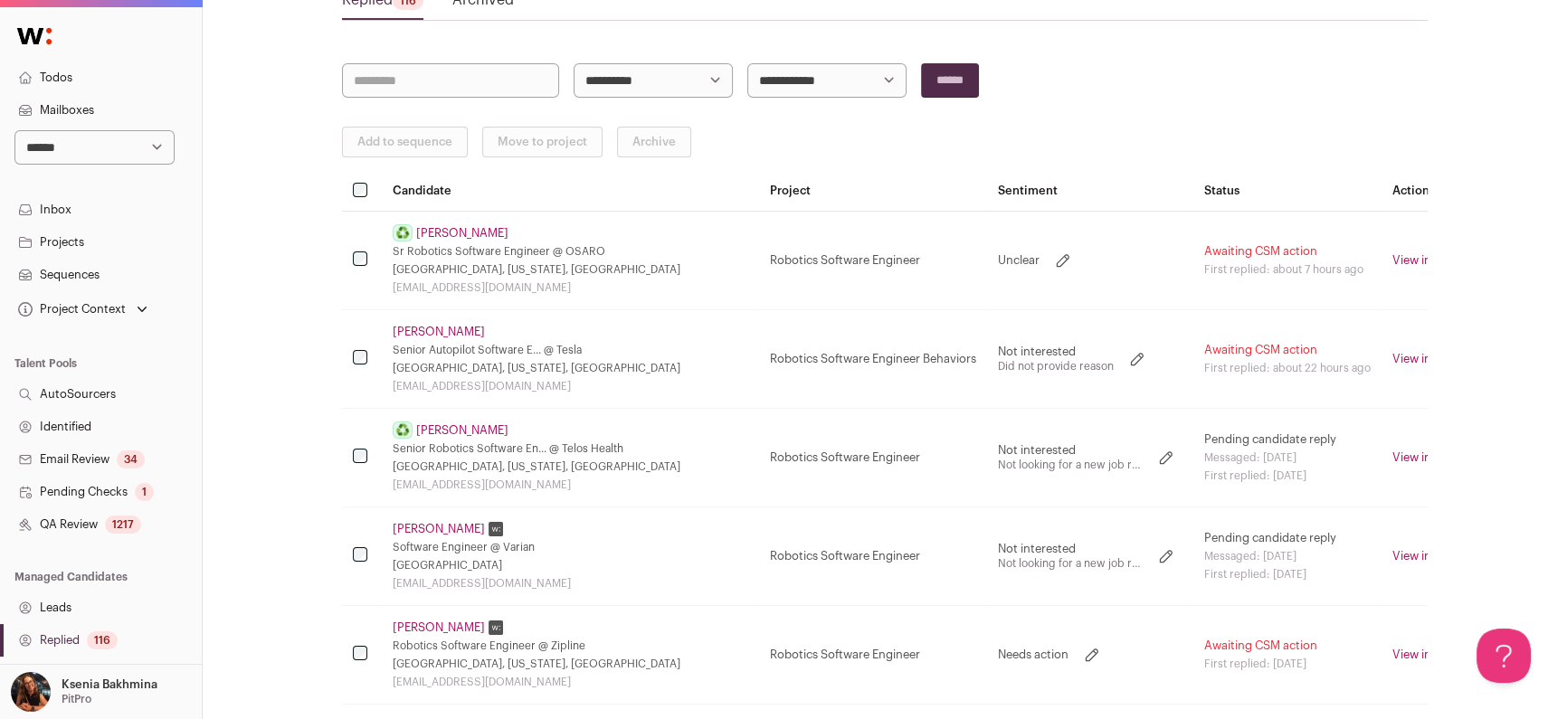
click at [426, 425] on link "Alan Lai" at bounding box center [462, 430] width 92 height 14
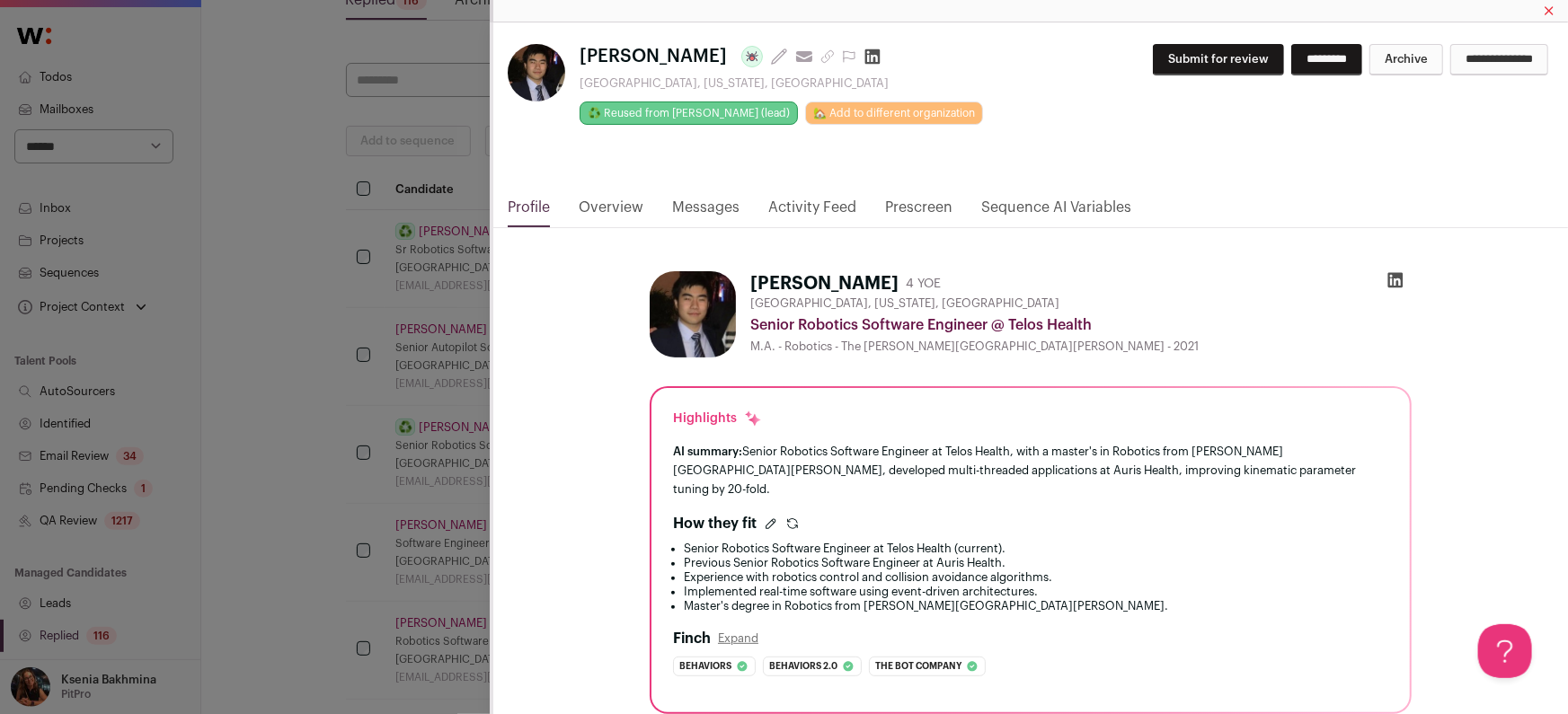
click at [699, 209] on link "Messages" at bounding box center [706, 212] width 68 height 31
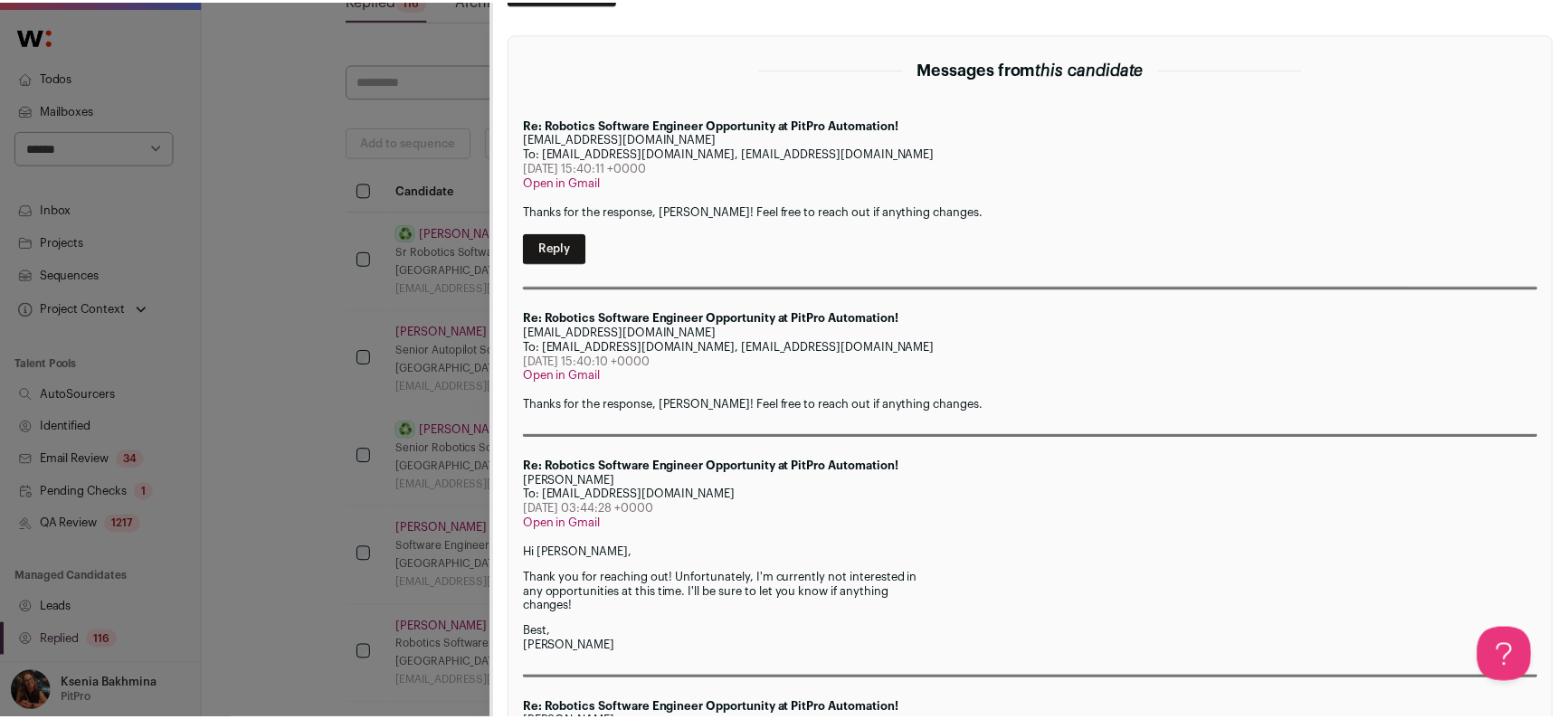
scroll to position [365, 0]
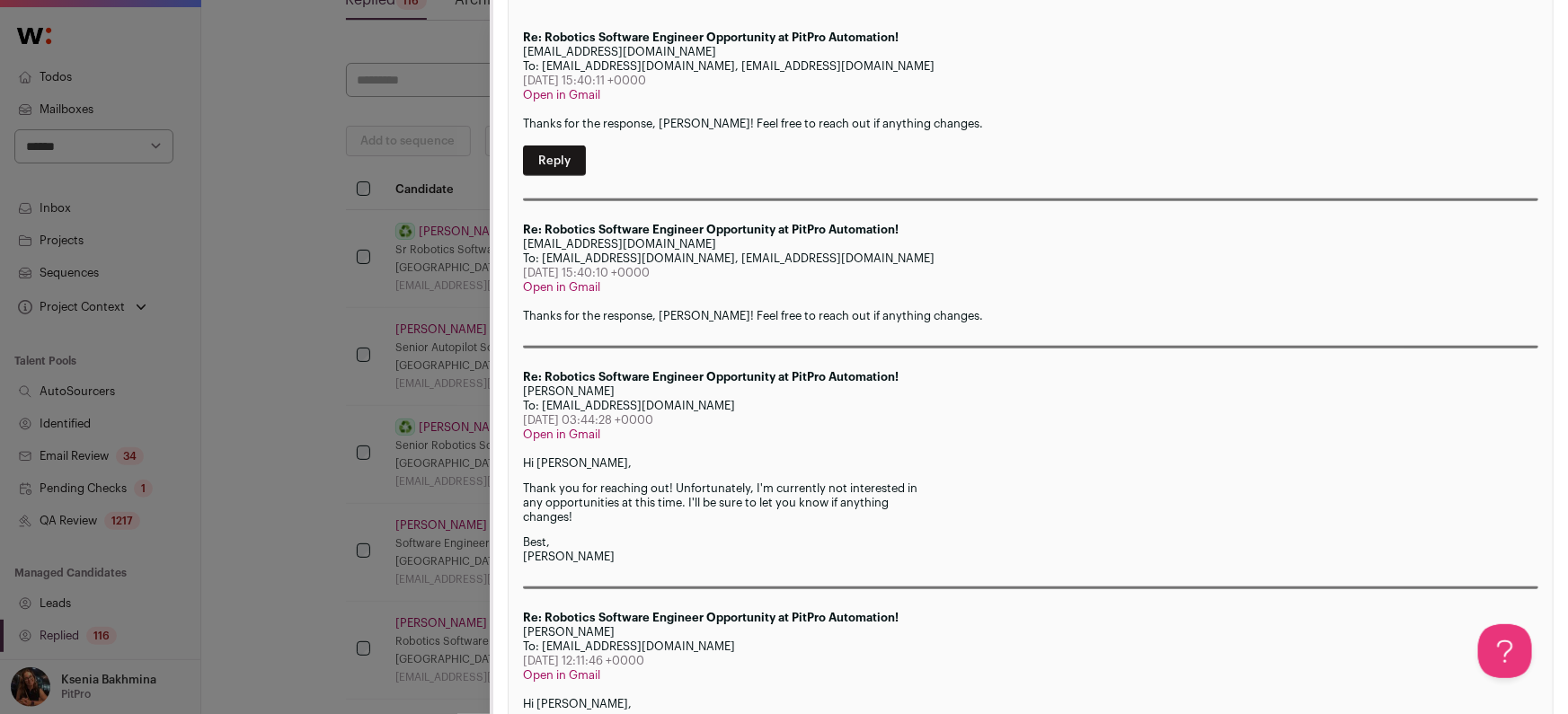
click at [321, 379] on div "**********" at bounding box center [784, 357] width 1568 height 714
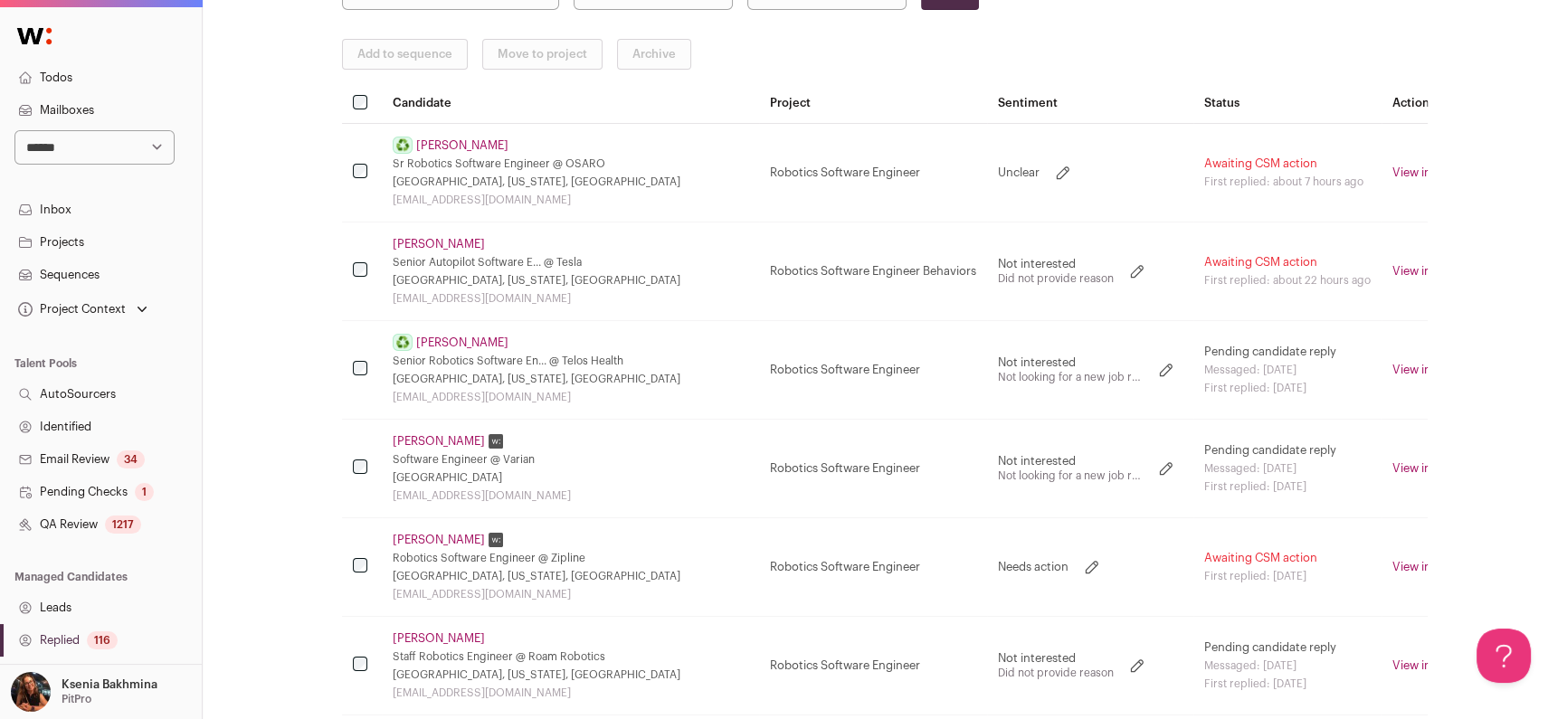
scroll to position [149, 0]
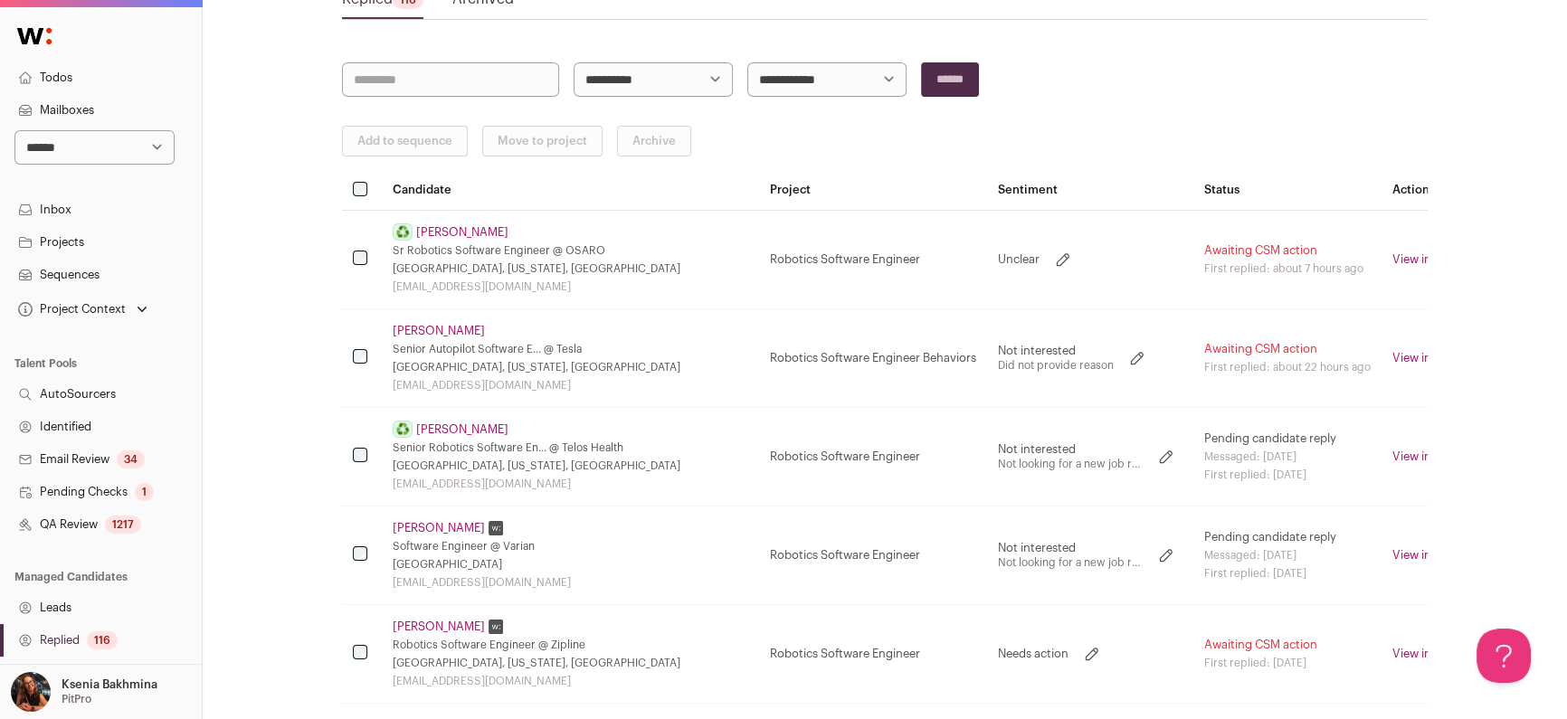
click at [61, 525] on link "QA Review 1217" at bounding box center [101, 525] width 202 height 33
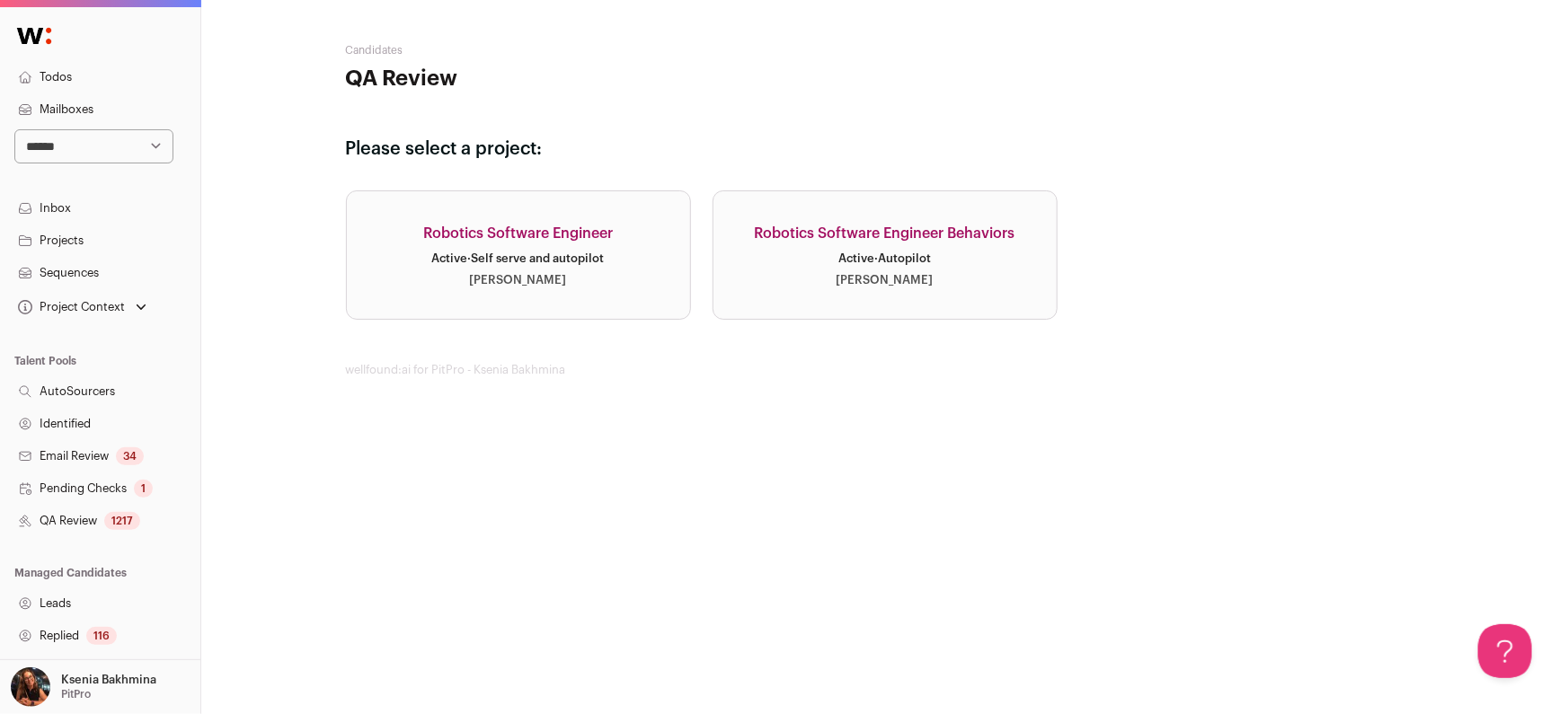
click at [599, 246] on link "Robotics Software Engineer Active · Self serve and autopilot Drew Thompson" at bounding box center [517, 255] width 345 height 129
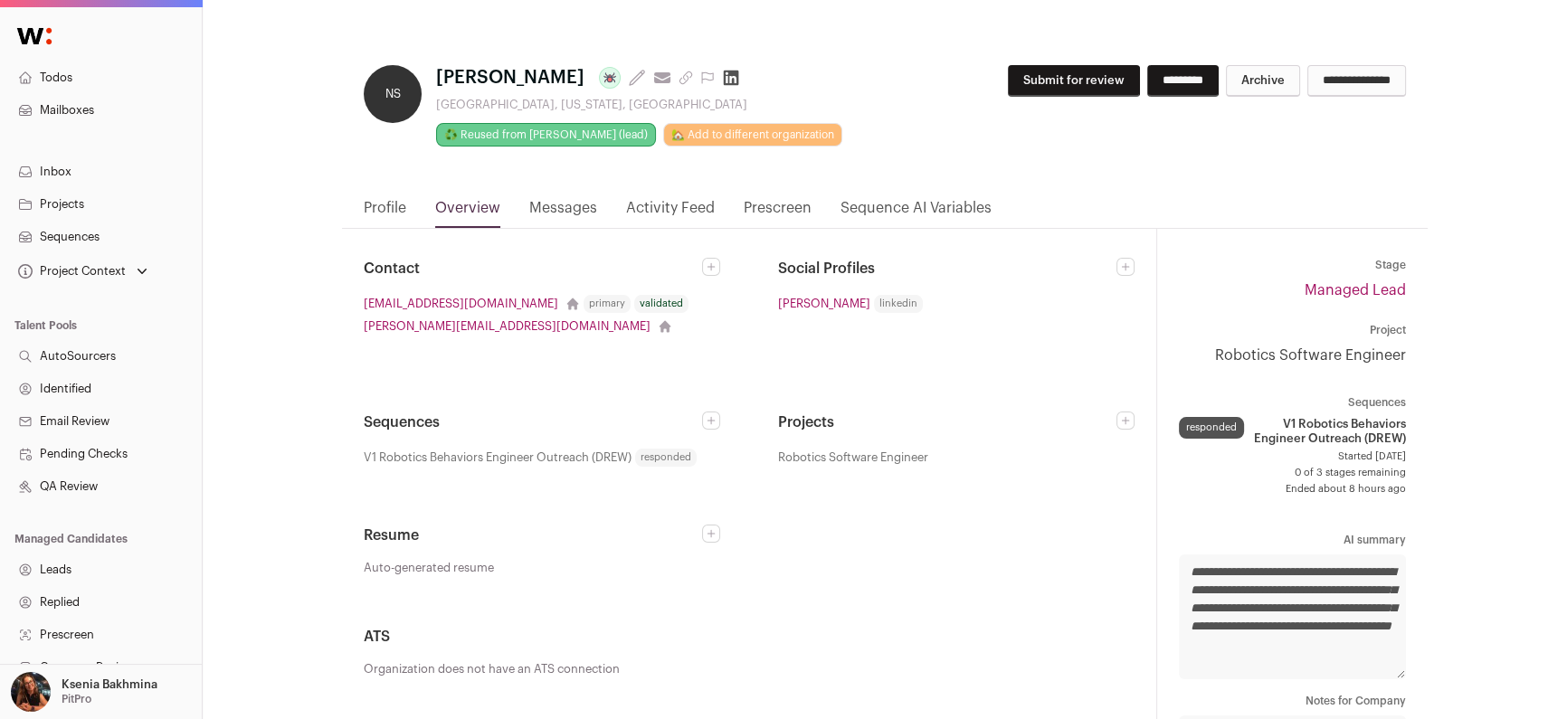
click at [689, 206] on link "Activity Feed" at bounding box center [670, 212] width 89 height 31
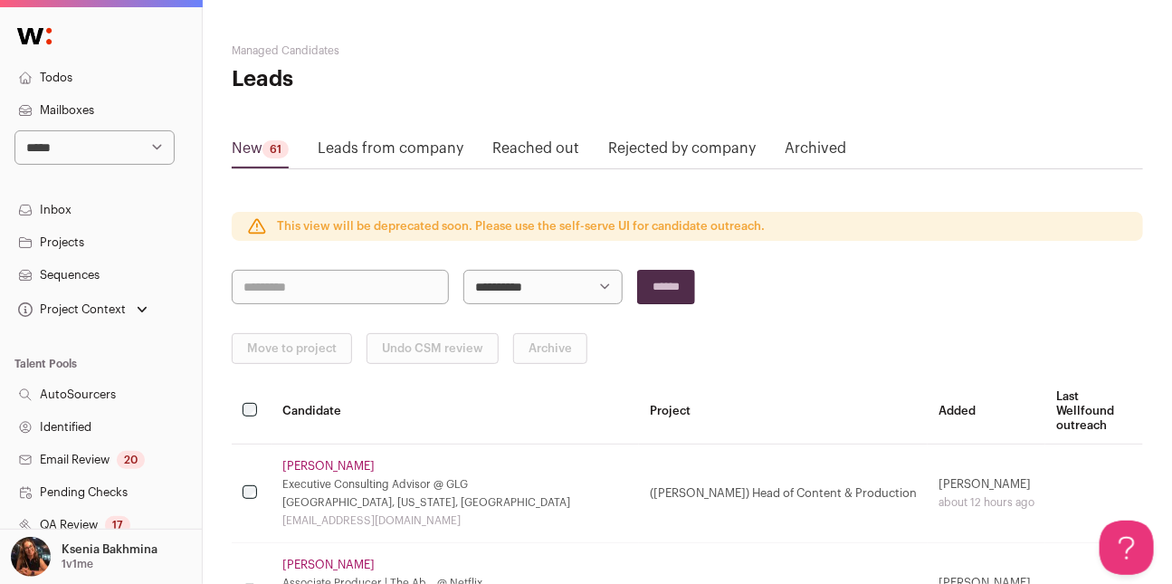
click at [116, 156] on select "**********" at bounding box center [94, 147] width 160 height 34
select select "*****"
click at [14, 130] on select "**********" at bounding box center [94, 147] width 160 height 34
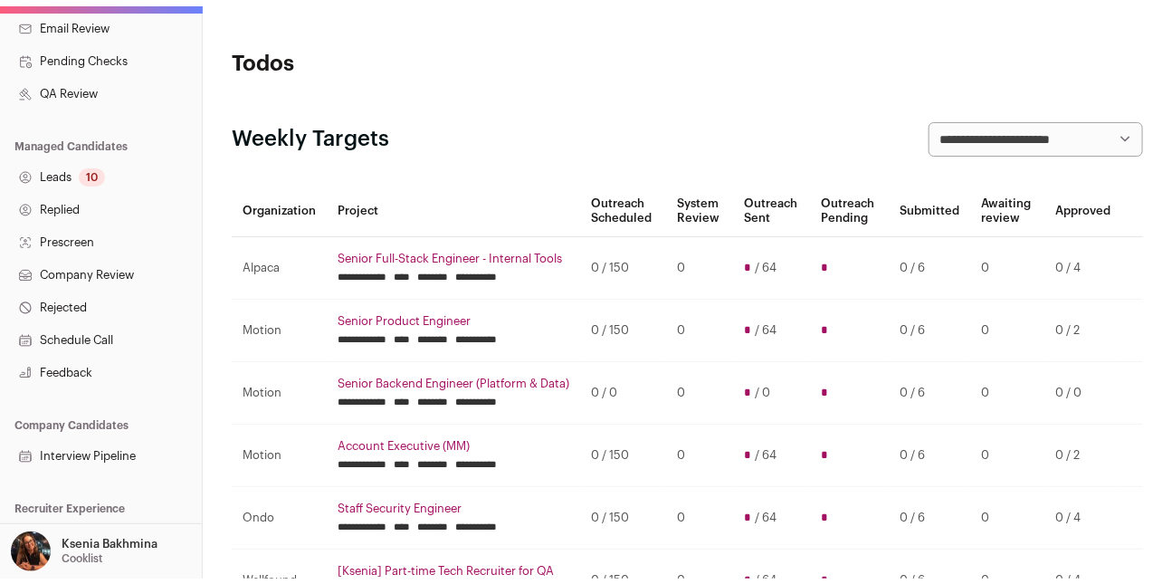
scroll to position [440, 0]
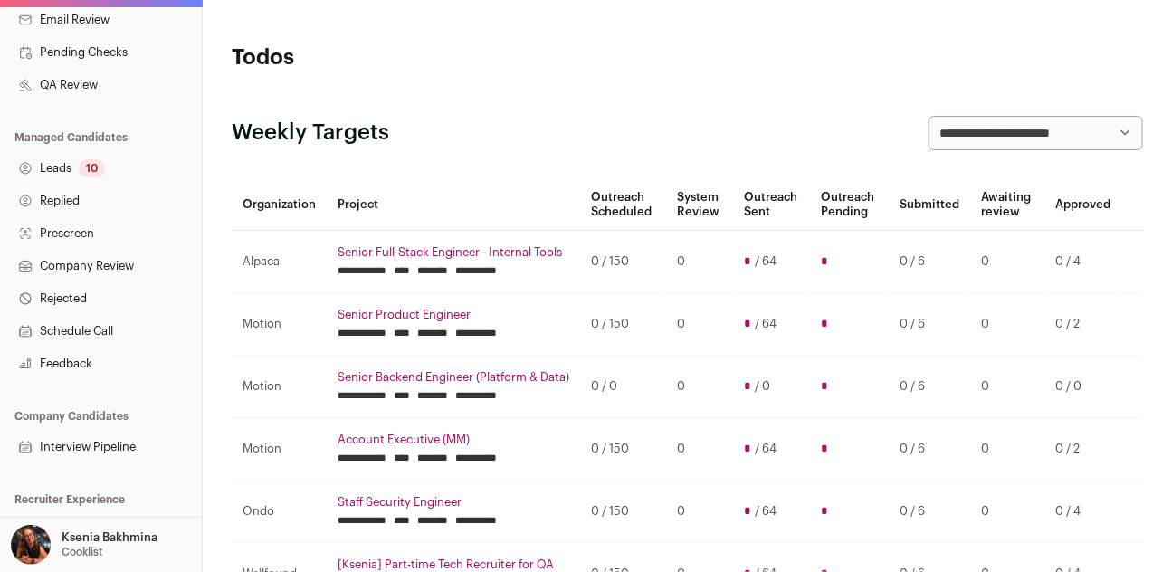
click at [58, 172] on link "Leads 10" at bounding box center [101, 168] width 202 height 33
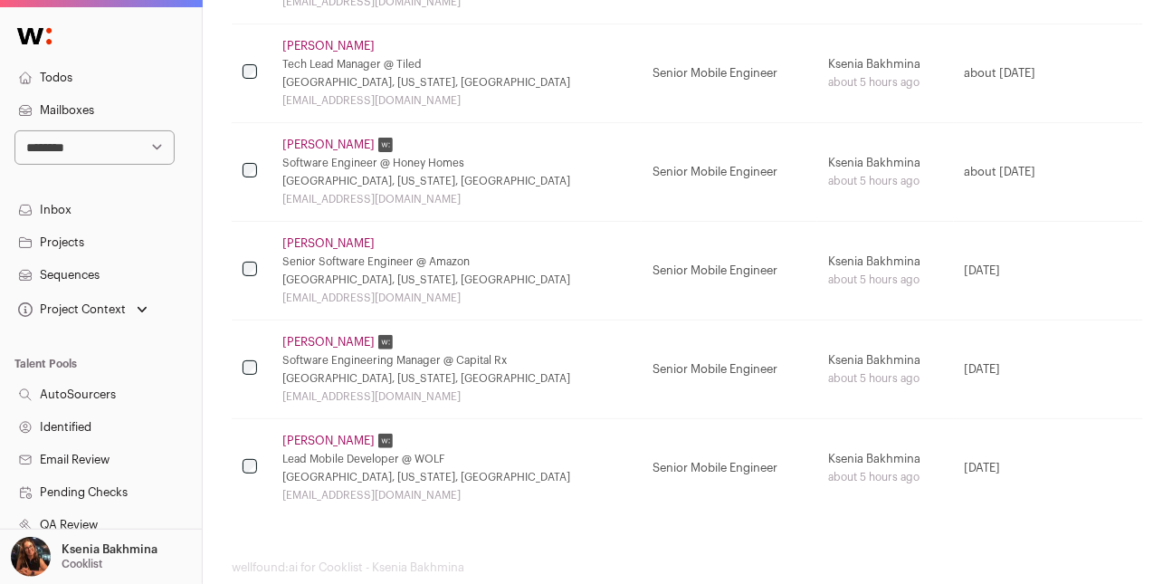
scroll to position [918, 0]
